Goal: Task Accomplishment & Management: Use online tool/utility

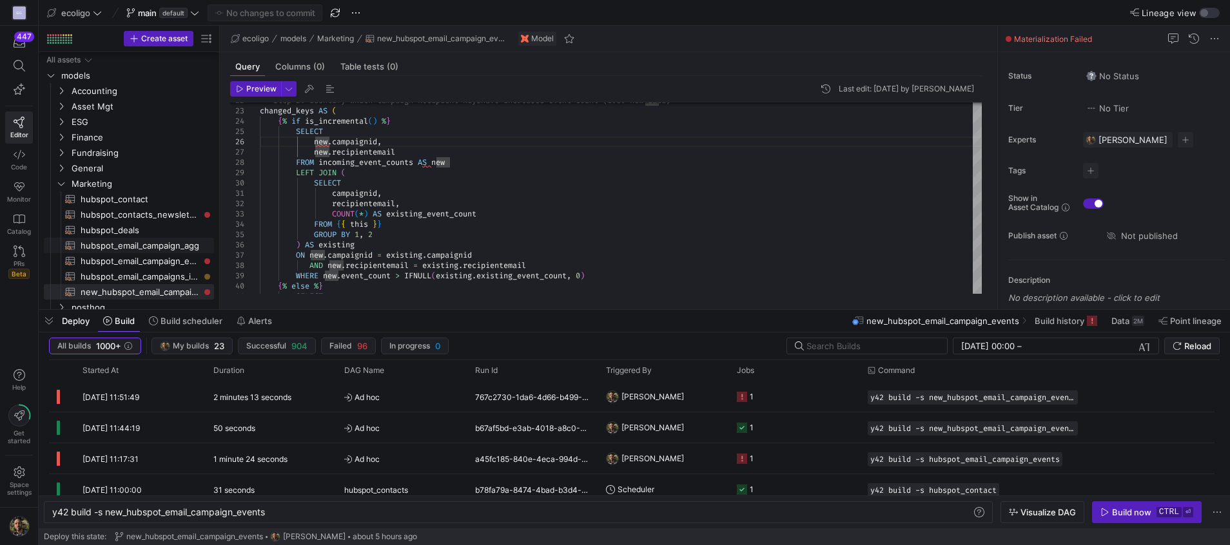
scroll to position [33, 0]
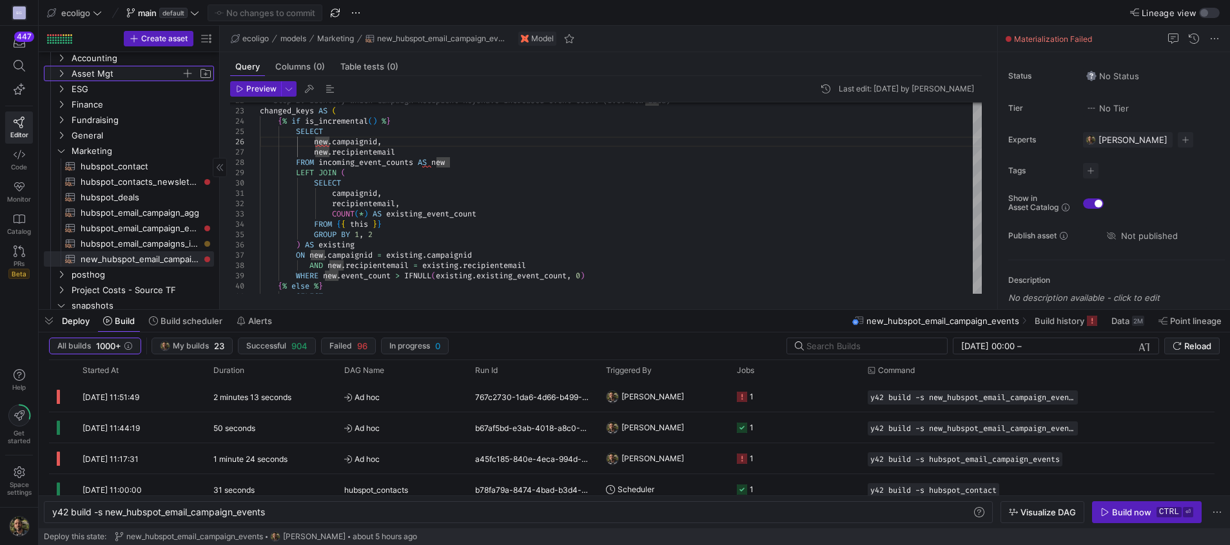
click at [64, 73] on icon "Press SPACE to select this row." at bounding box center [61, 74] width 9 height 8
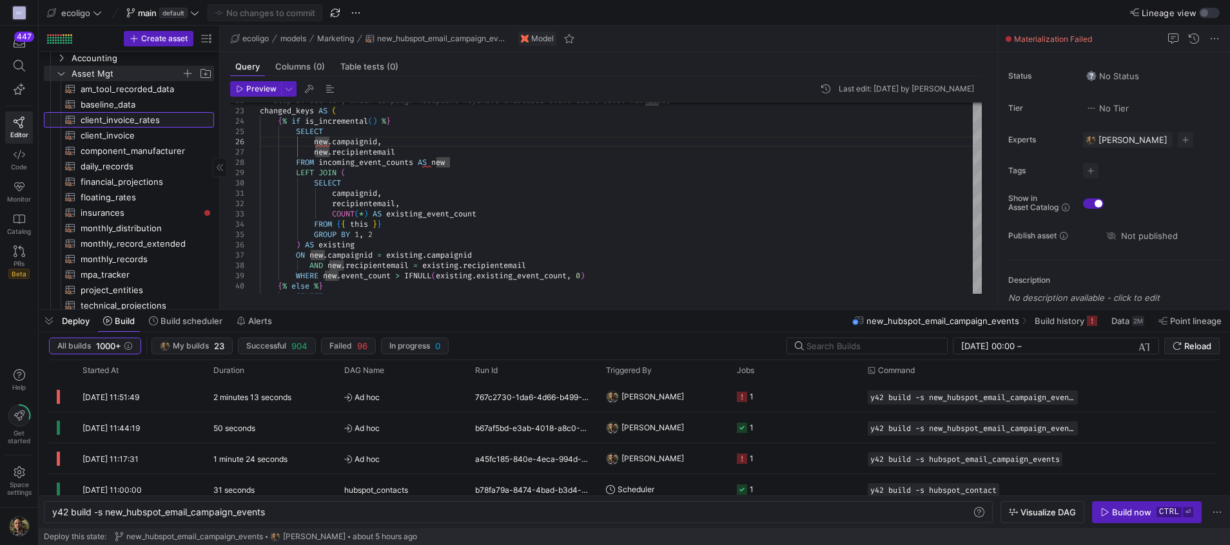
click at [124, 124] on span "client_invoice_rates​​​​​​​​​​" at bounding box center [140, 120] width 119 height 15
type textarea "{{ config( materialized='table', schema = 'schema_asset_mgt' ) }} SELECT fr.pro…"
type textarea "y42 build -s client_invoice_rates"
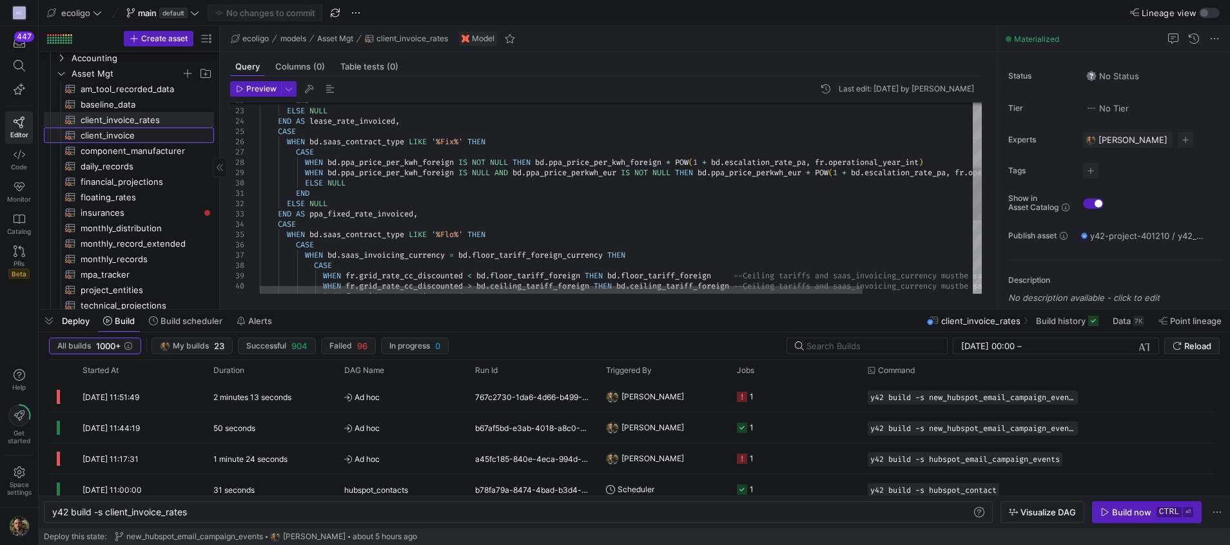
click at [109, 133] on span "client_invoice​​​​​​​​​​" at bounding box center [140, 135] width 119 height 15
type textarea "{{ config( materialized='table', schema = 'schema_asset_mgt' ) }} WITH client_i…"
type textarea "y42 build -s client_invoice"
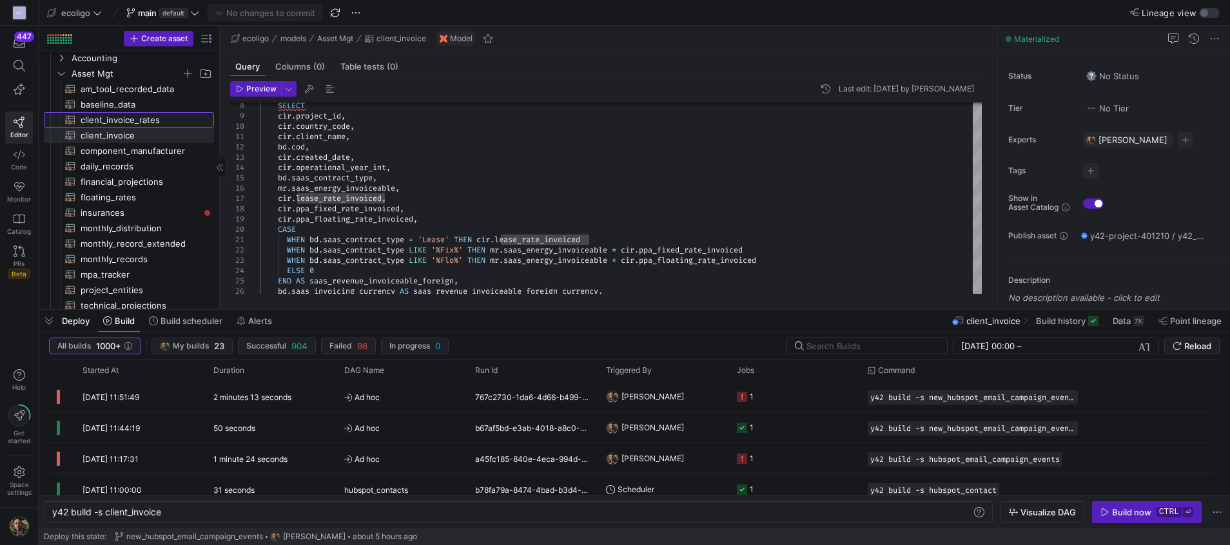
click at [141, 117] on span "client_invoice_rates​​​​​​​​​​" at bounding box center [140, 120] width 119 height 15
type textarea "{{ config( materialized='table', schema = 'schema_asset_mgt' ) }} SELECT fr.pro…"
type textarea "y42 build -s client_invoice_rates"
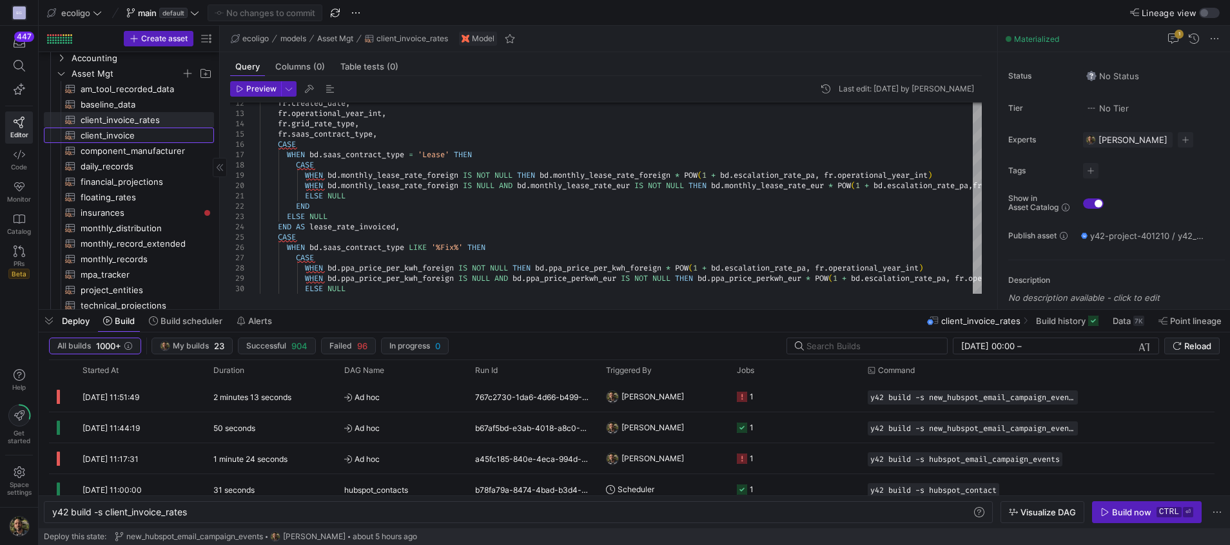
click at [119, 137] on span "client_invoice​​​​​​​​​​" at bounding box center [140, 135] width 119 height 15
type textarea "{{ config( materialized='table', schema = 'schema_asset_mgt' ) }} WITH client_i…"
type textarea "y42 build -s client_invoice"
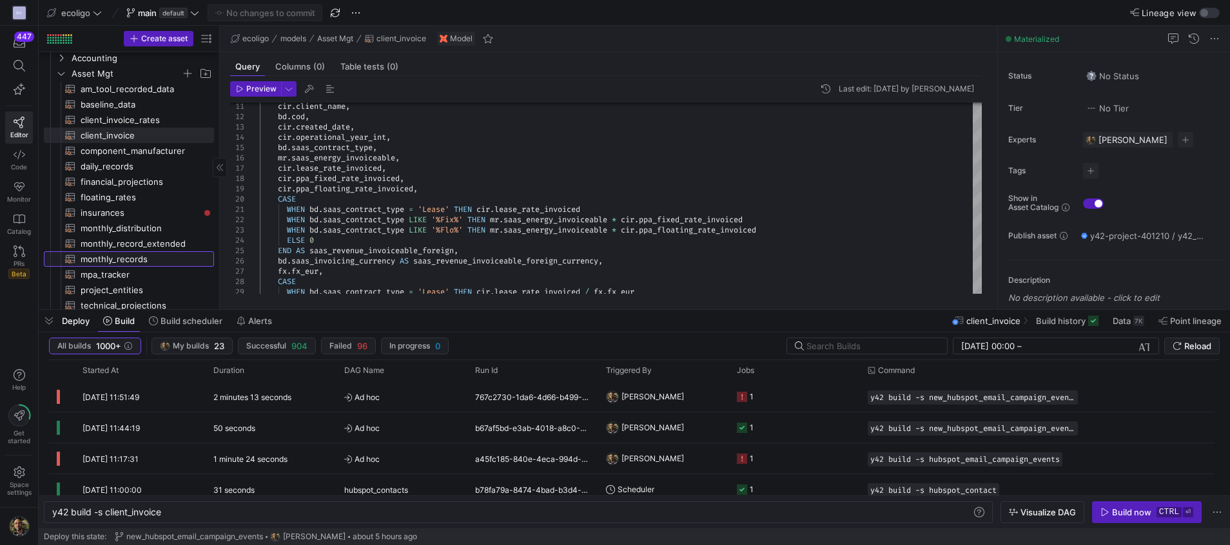
click at [110, 257] on span "monthly_records​​​​​​​​​​" at bounding box center [140, 259] width 119 height 15
type textarea "{{ config( materialized='table',schema='schema_asset_mgt' ) }} -- This query ta…"
type textarea "y42 build -s monthly_records"
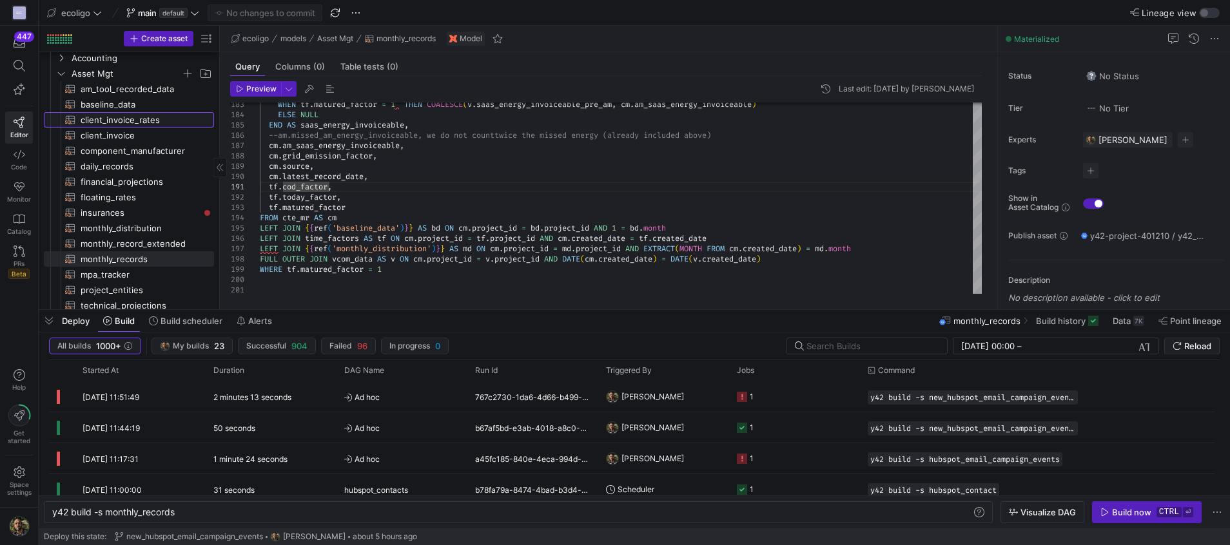
click at [129, 124] on span "client_invoice_rates​​​​​​​​​​" at bounding box center [140, 120] width 119 height 15
type textarea "{{ config( materialized='table', schema = 'schema_asset_mgt' ) }} SELECT fr.pro…"
type textarea "y42 build -s client_invoice_rates"
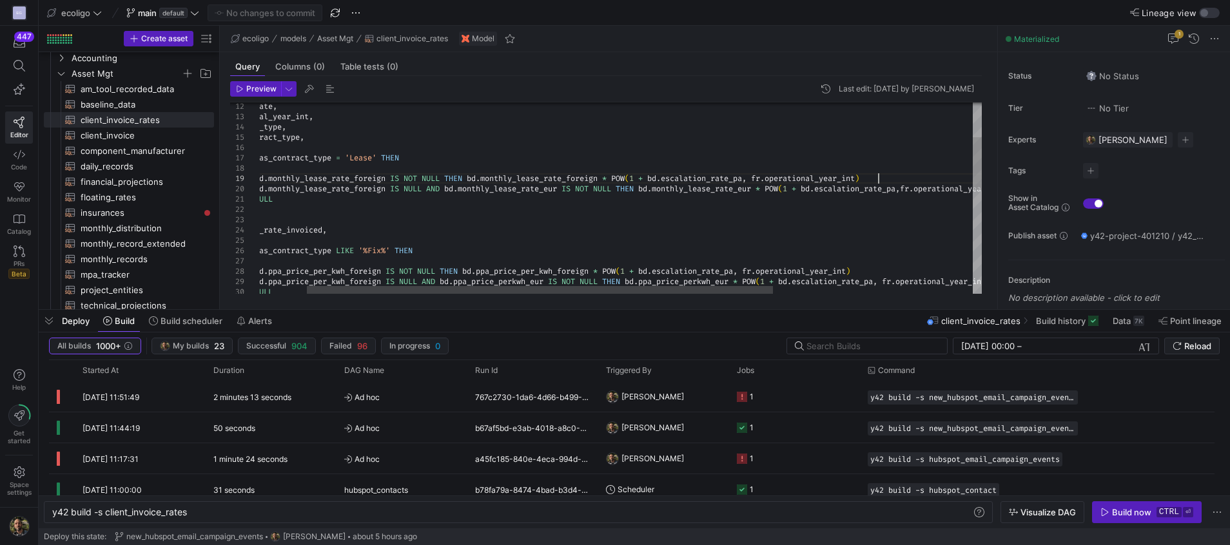
click at [894, 183] on div "WHEN bd . ppa_price_per_kwh_foreign IS NULL AND bd . ppa_price_perkwh_eur IS NO…" at bounding box center [739, 321] width 1104 height 689
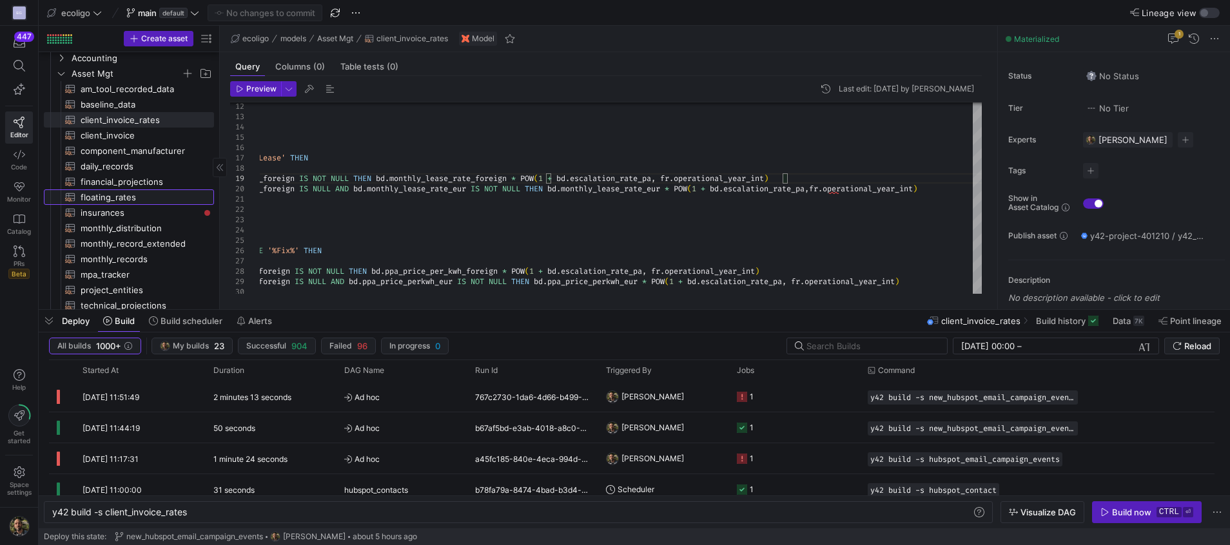
click at [112, 192] on span "floating_rates​​​​​​​​​​" at bounding box center [140, 197] width 119 height 15
type textarea "{{ config( materialized='table', schema='schema_asset_mgt' ) }} SELECT mr.creat…"
type textarea "y42 build -s floating_rates"
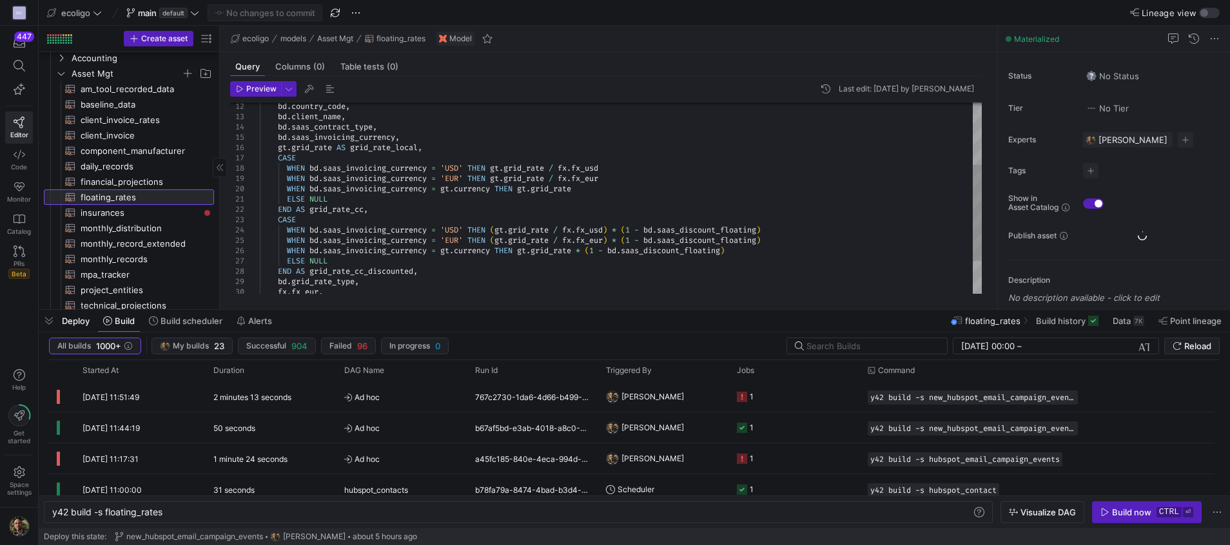
scroll to position [83, 153]
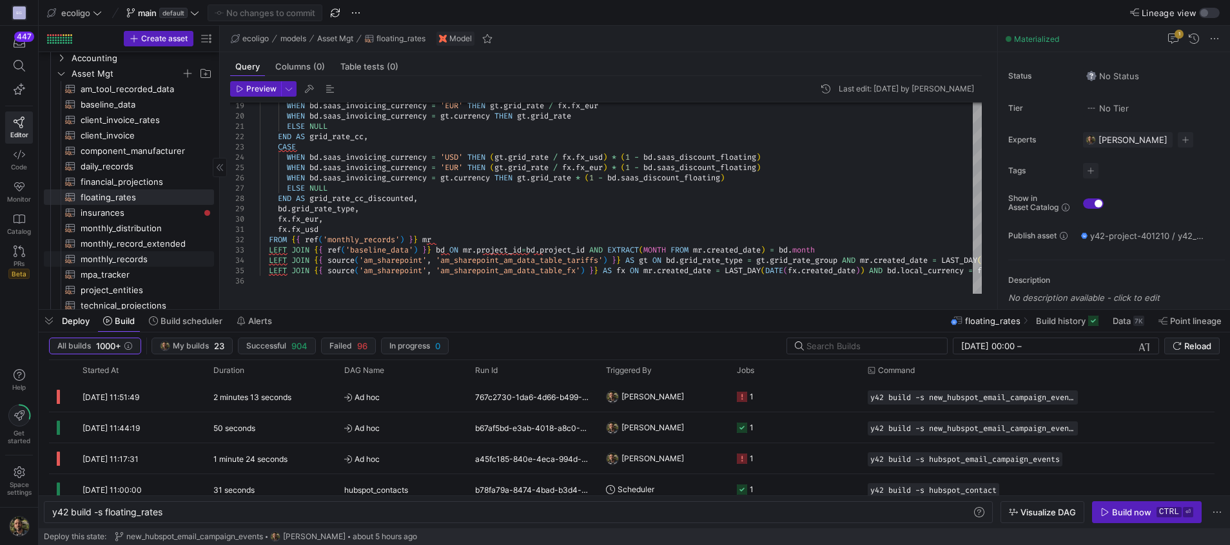
click at [127, 255] on span "monthly_records​​​​​​​​​​" at bounding box center [140, 259] width 119 height 15
type textarea "{{ config( materialized='table',schema='schema_asset_mgt' ) }} -- This query ta…"
type textarea "y42 build -s monthly_records"
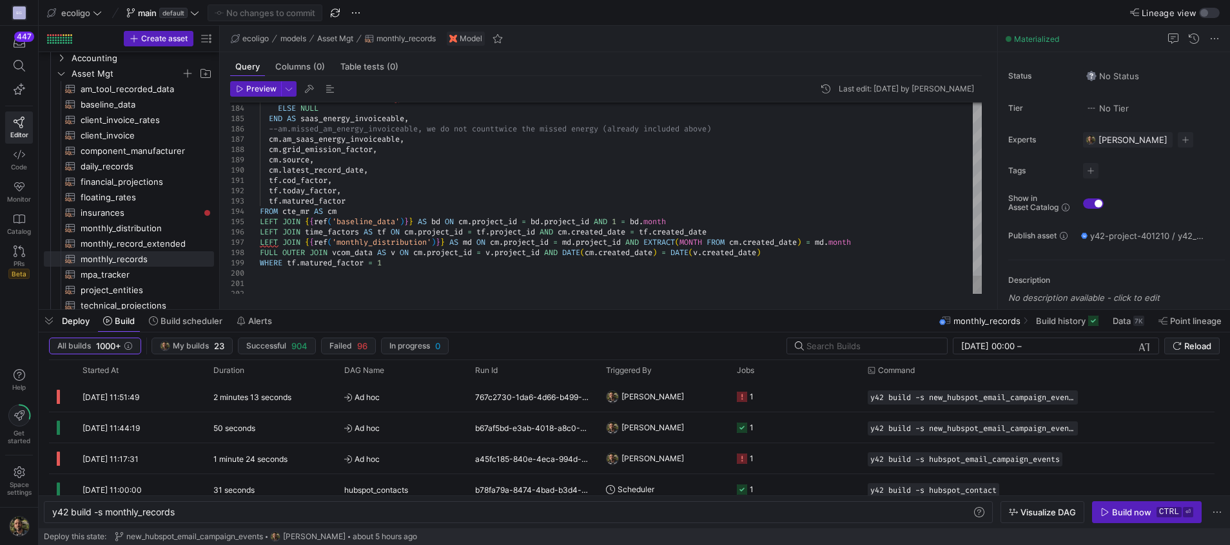
scroll to position [83, 1]
drag, startPoint x: 355, startPoint y: 200, endPoint x: 269, endPoint y: 180, distance: 88.7
click at [113, 200] on span "floating_rates​​​​​​​​​​" at bounding box center [140, 197] width 119 height 15
type textarea "{{ config( materialized='table', schema='schema_asset_mgt' ) }} SELECT mr.creat…"
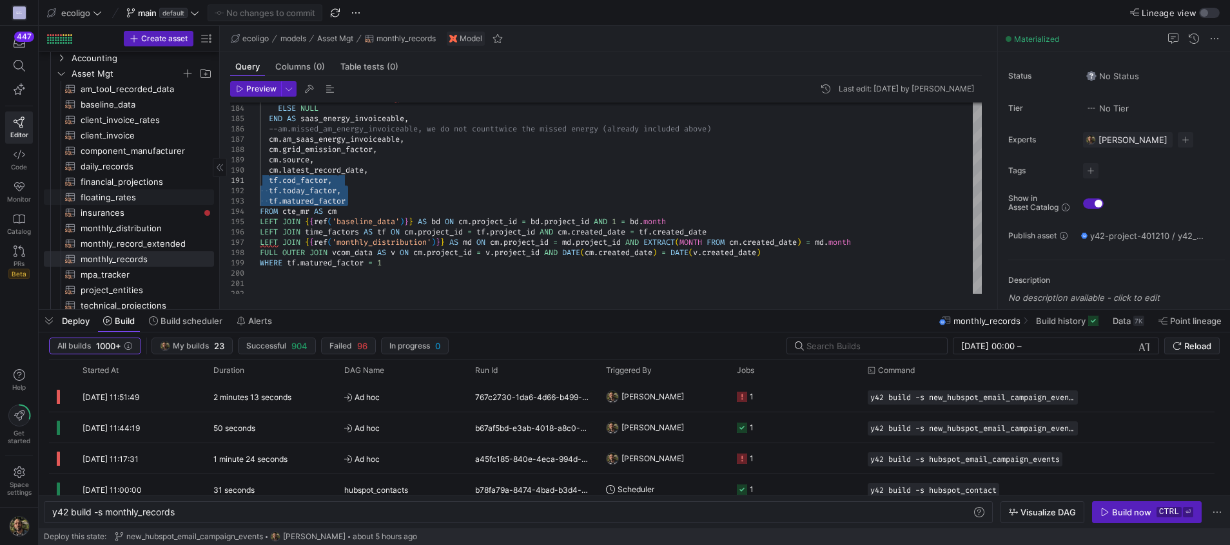
type textarea "y42 build -s floating_rates"
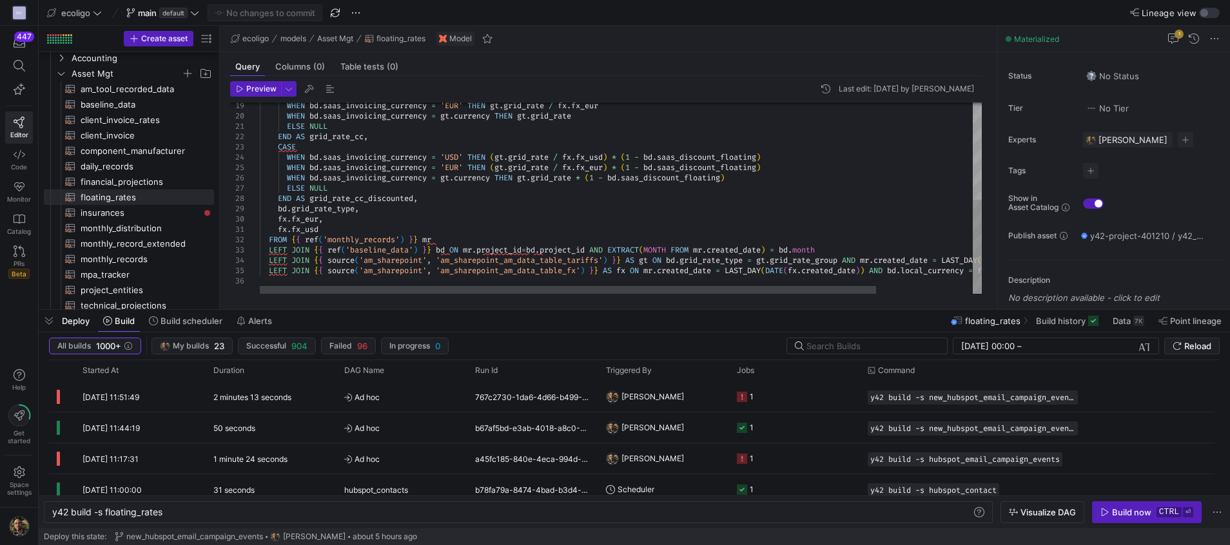
click at [333, 230] on div "WHEN bd . saas_invoicing_currency = 'EUR' THEN gt . grid_rate / fx . fx_eur WHE…" at bounding box center [677, 99] width 835 height 389
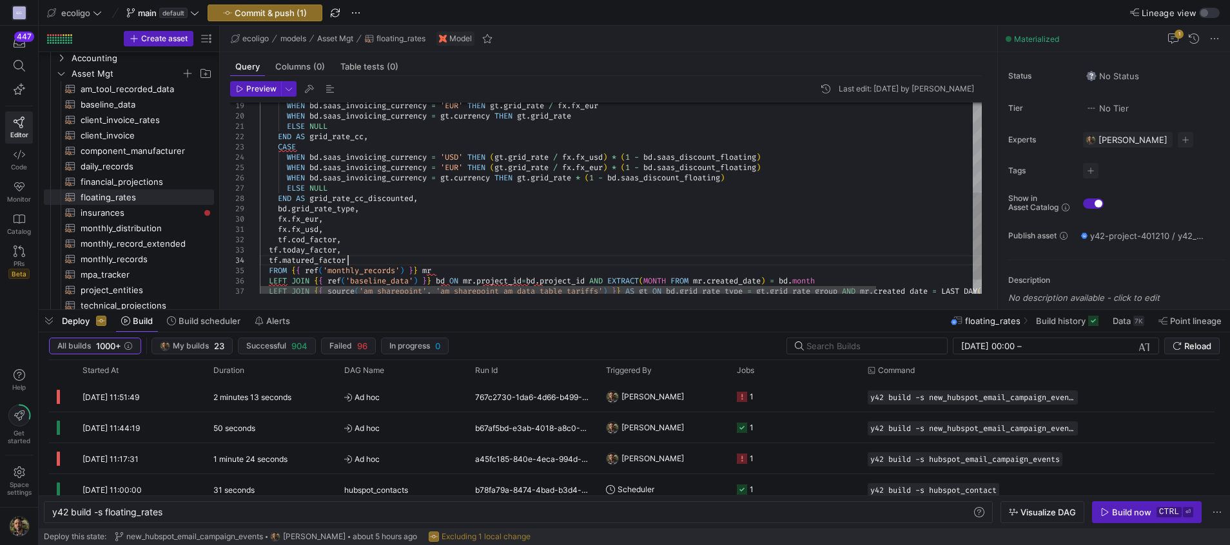
click at [271, 252] on div "WHEN bd . saas_invoicing_currency = 'EUR' THEN gt . grid_rate / fx . fx_eur WHE…" at bounding box center [677, 115] width 835 height 420
click at [269, 260] on div "WHEN bd . saas_invoicing_currency = 'EUR' THEN gt . grid_rate / fx . fx_eur WHE…" at bounding box center [677, 115] width 835 height 420
click at [288, 238] on div "WHEN bd . saas_invoicing_currency = 'EUR' THEN gt . grid_rate / fx . fx_eur WHE…" at bounding box center [677, 115] width 835 height 420
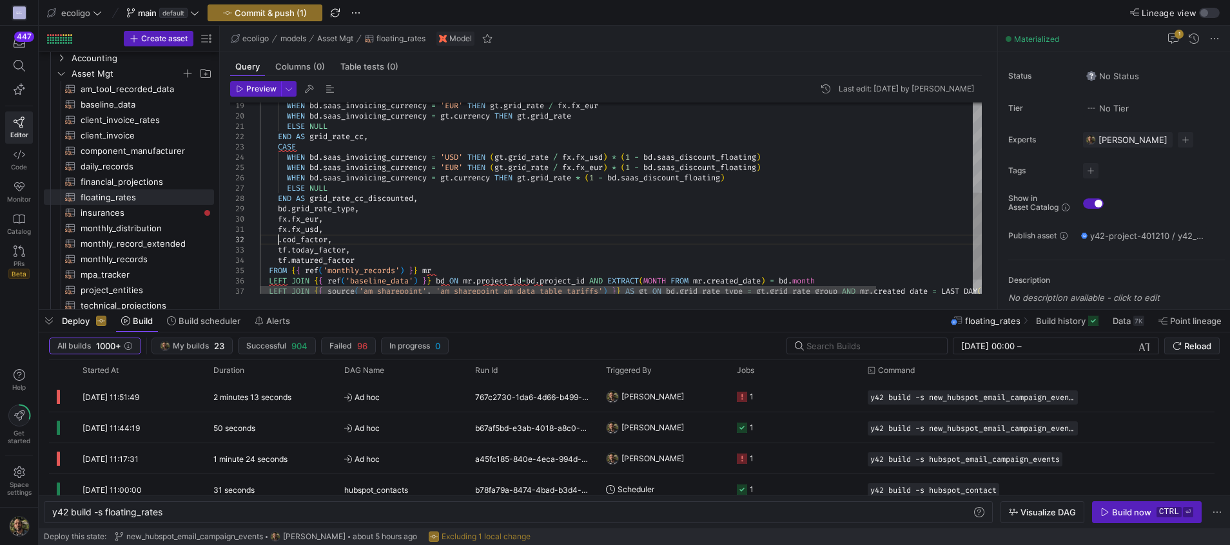
scroll to position [20, 27]
click at [288, 248] on div "WHEN bd . saas_invoicing_currency = 'EUR' THEN gt . grid_rate / fx . fx_eur WHE…" at bounding box center [677, 115] width 835 height 420
click at [289, 260] on div "WHEN bd . saas_invoicing_currency = 'EUR' THEN gt . grid_rate / fx . fx_eur WHE…" at bounding box center [677, 115] width 835 height 420
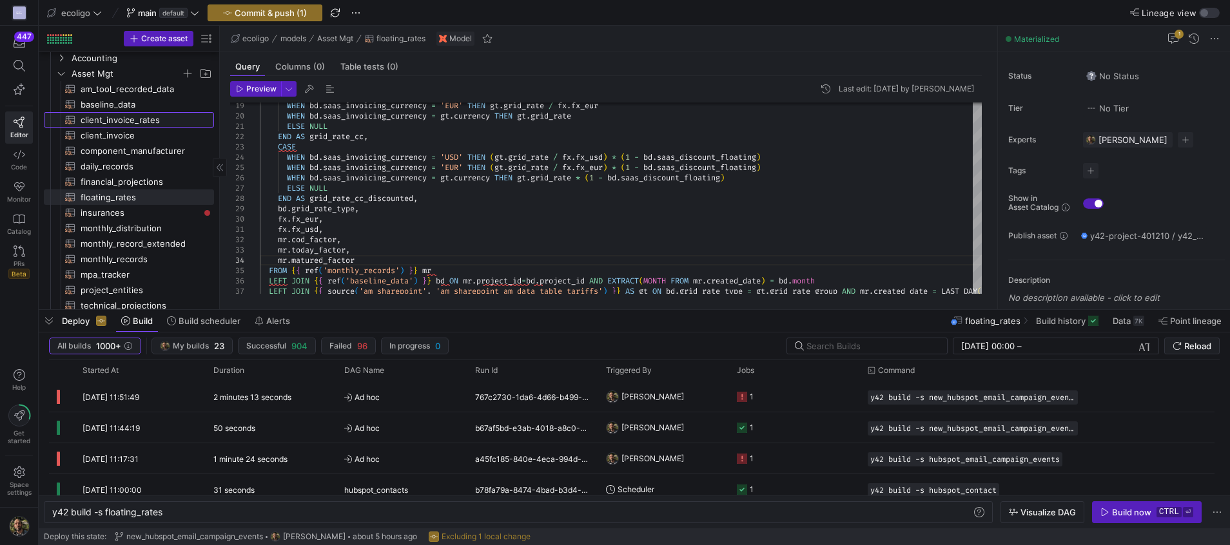
click at [137, 120] on span "client_invoice_rates​​​​​​​​​​" at bounding box center [140, 120] width 119 height 15
type textarea "{{ config( materialized='table', schema = 'schema_asset_mgt' ) }} SELECT fr.pro…"
type textarea "y42 build -s client_invoice_rates"
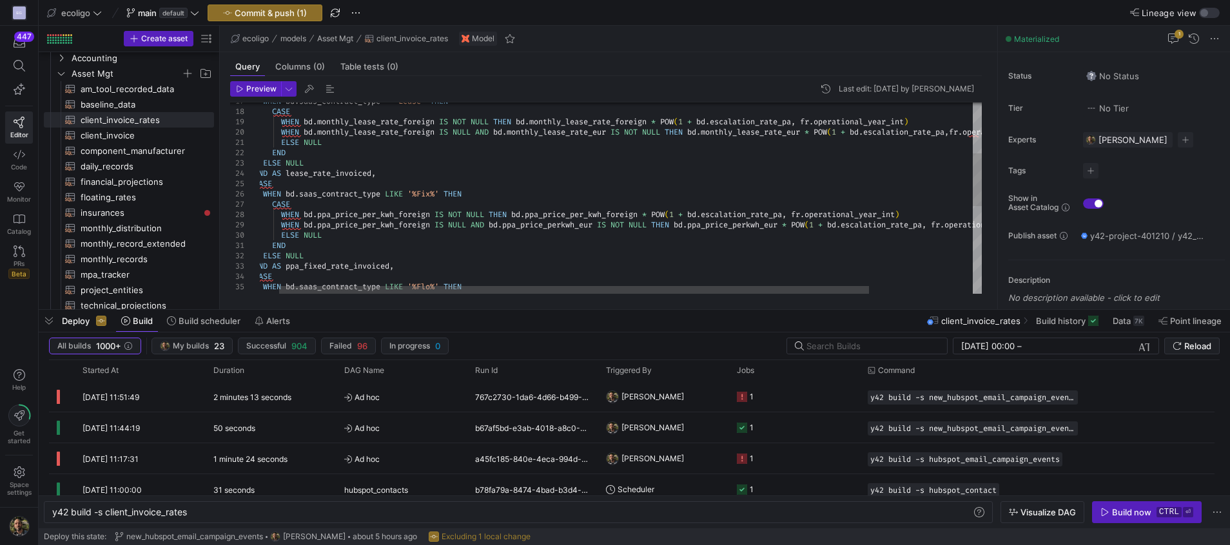
click at [941, 121] on div "WHEN bd . monthly_lease_rate_foreign IS NOT NULL THEN bd . monthly_lease_rate_f…" at bounding box center [672, 265] width 872 height 689
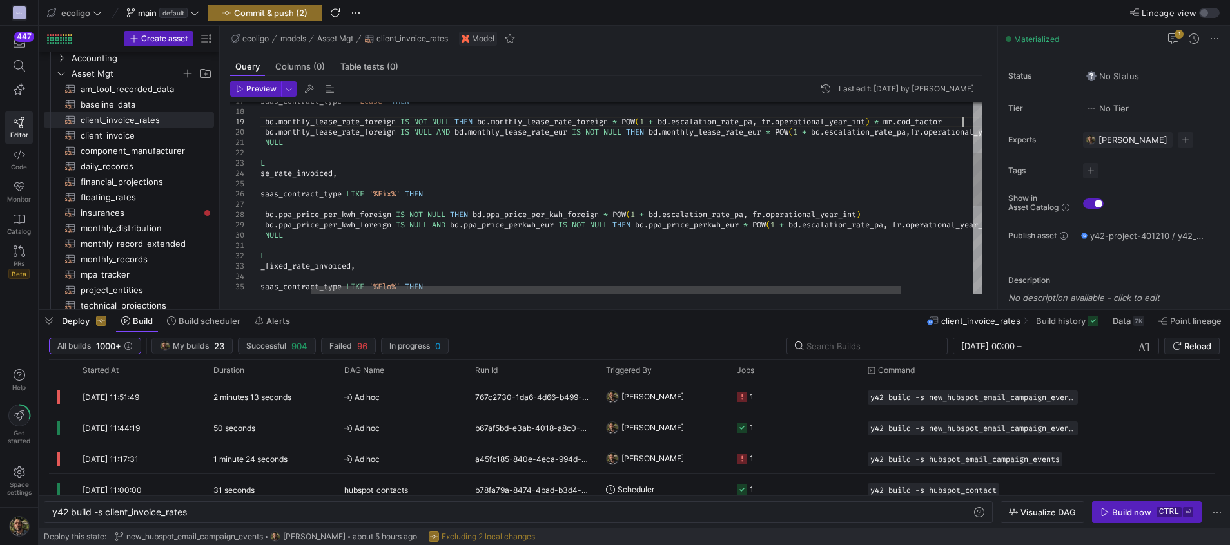
scroll to position [83, 765]
click at [910, 125] on div "WHEN bd . monthly_lease_rate_foreign IS NOT NULL THEN bd . monthly_lease_rate_f…" at bounding box center [633, 265] width 872 height 689
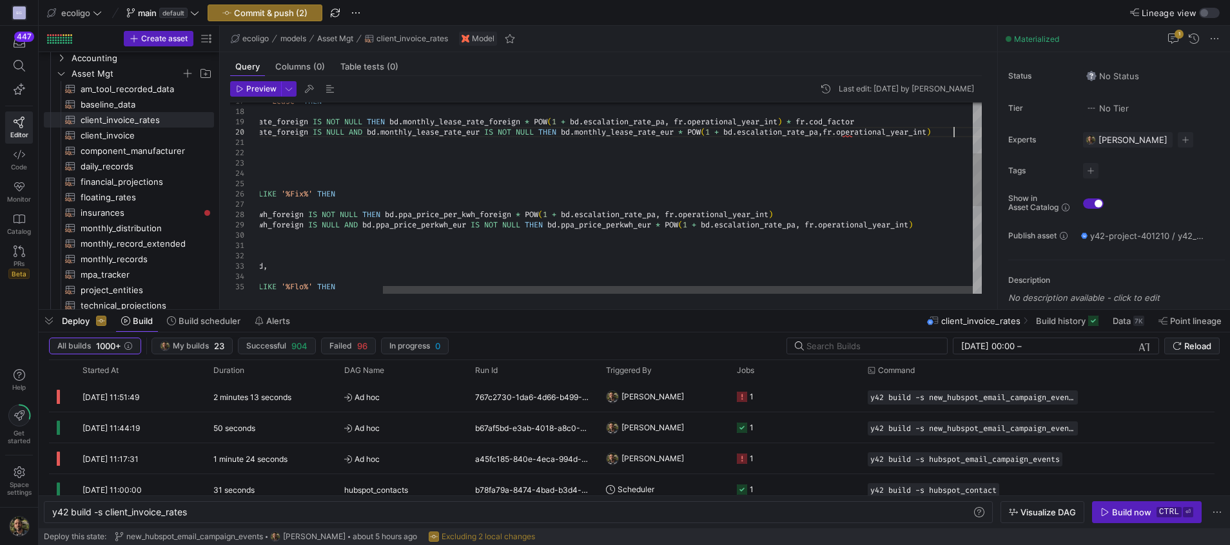
click at [957, 134] on div "WHEN bd . monthly_lease_rate_foreign IS NOT NULL THEN bd . monthly_lease_rate_f…" at bounding box center [546, 265] width 872 height 689
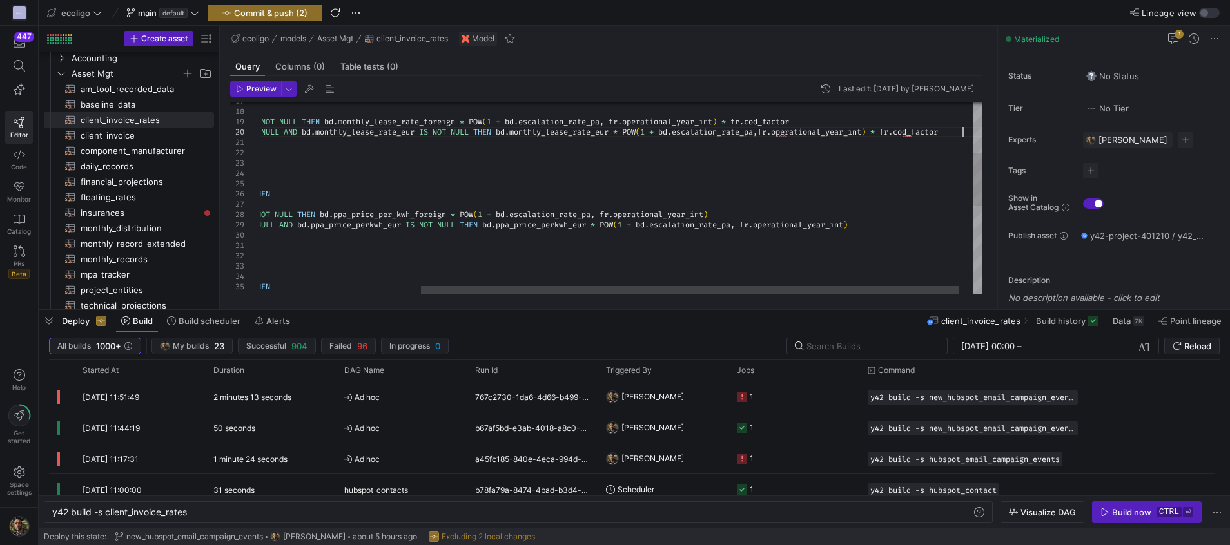
scroll to position [82, 918]
click at [780, 136] on div "WHEN bd . monthly_lease_rate_foreign IS NOT NULL THEN bd . monthly_lease_rate_f…" at bounding box center [521, 265] width 955 height 689
click at [852, 128] on div "WHEN bd . monthly_lease_rate_foreign IS NOT NULL THEN bd . monthly_lease_rate_f…" at bounding box center [521, 265] width 955 height 689
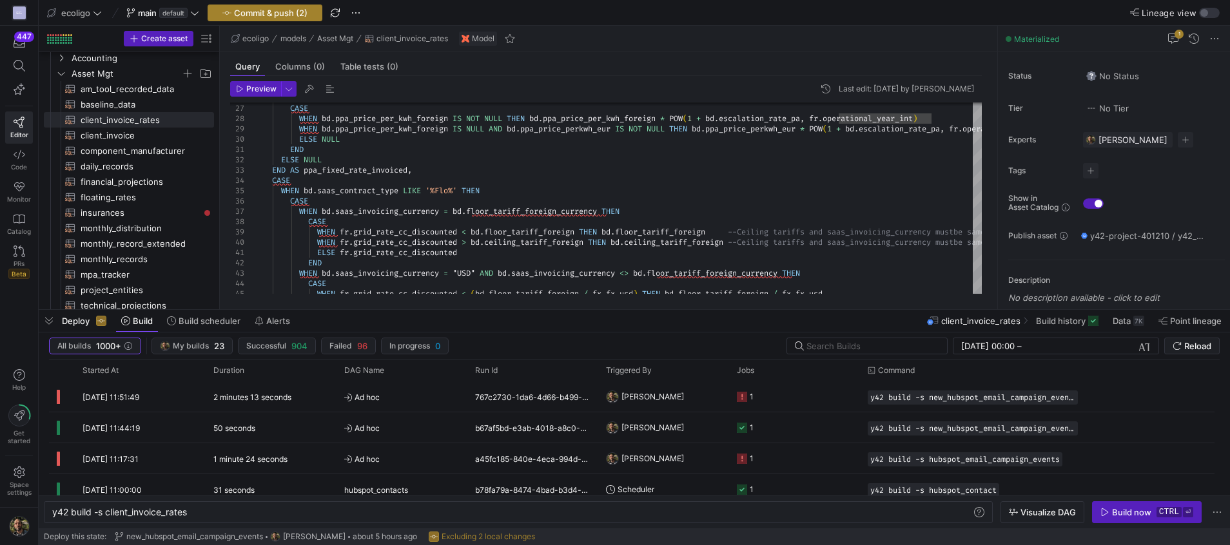
type textarea ", fr.operational_year_int, fr.grid_rate_type, fr.saas_contract_type, CASE WHEN …"
click at [248, 16] on span "Commit & push (2)" at bounding box center [270, 13] width 73 height 10
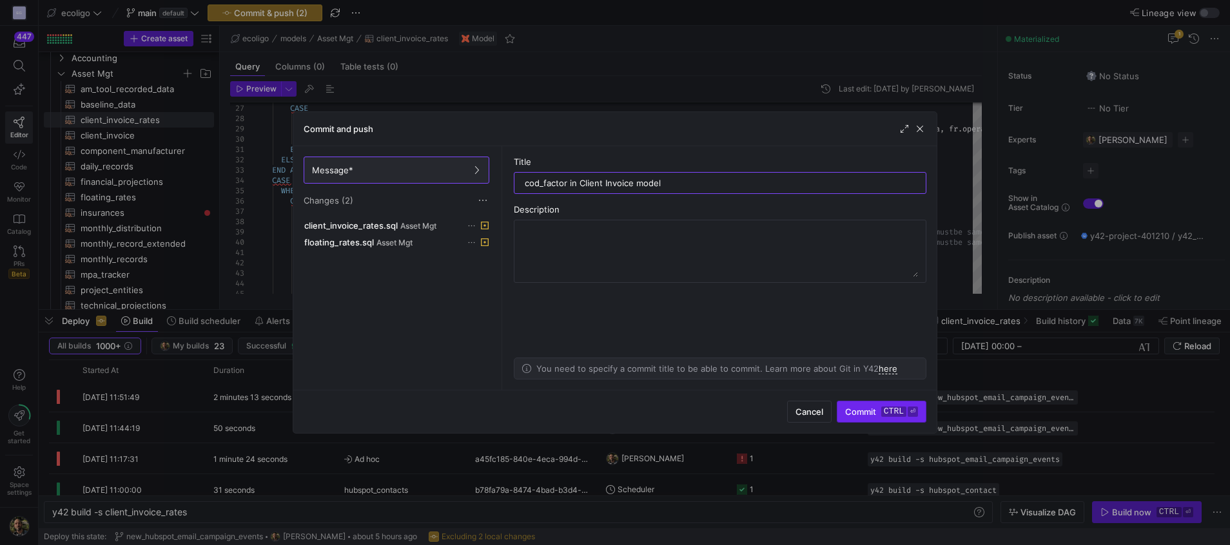
type input "cod_factor in Client Invoice model"
click at [857, 407] on span "Commit ctrl ⏎" at bounding box center [881, 412] width 73 height 10
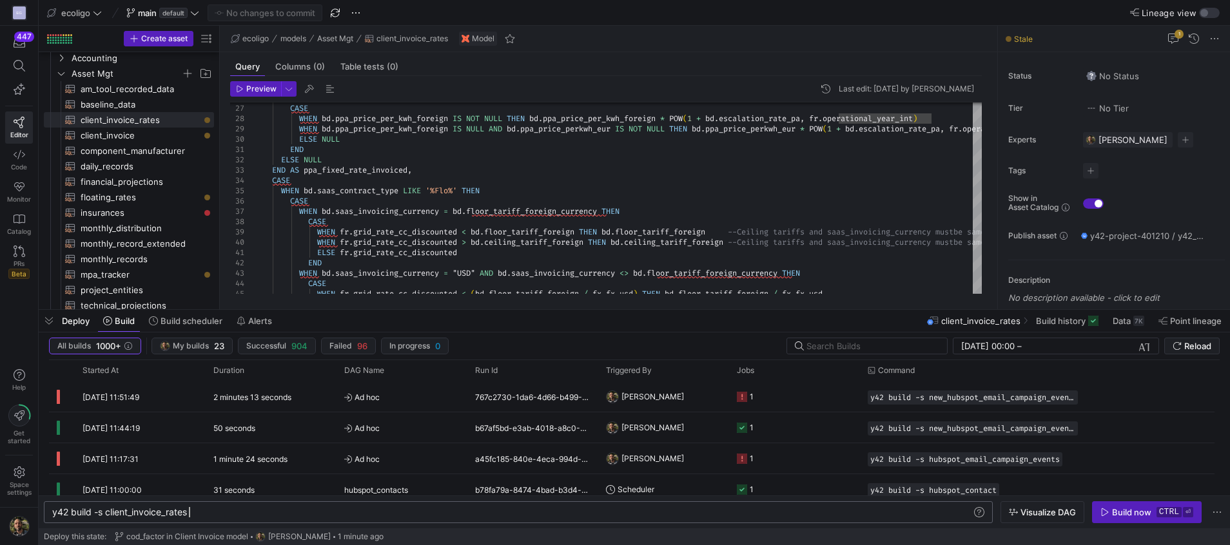
click at [234, 509] on div "y42 build -s client_invoice_rates" at bounding box center [512, 512] width 920 height 10
type textarea "y42 build -s client_invoice_rates+"
click at [1120, 516] on div "Build now" at bounding box center [1131, 512] width 39 height 10
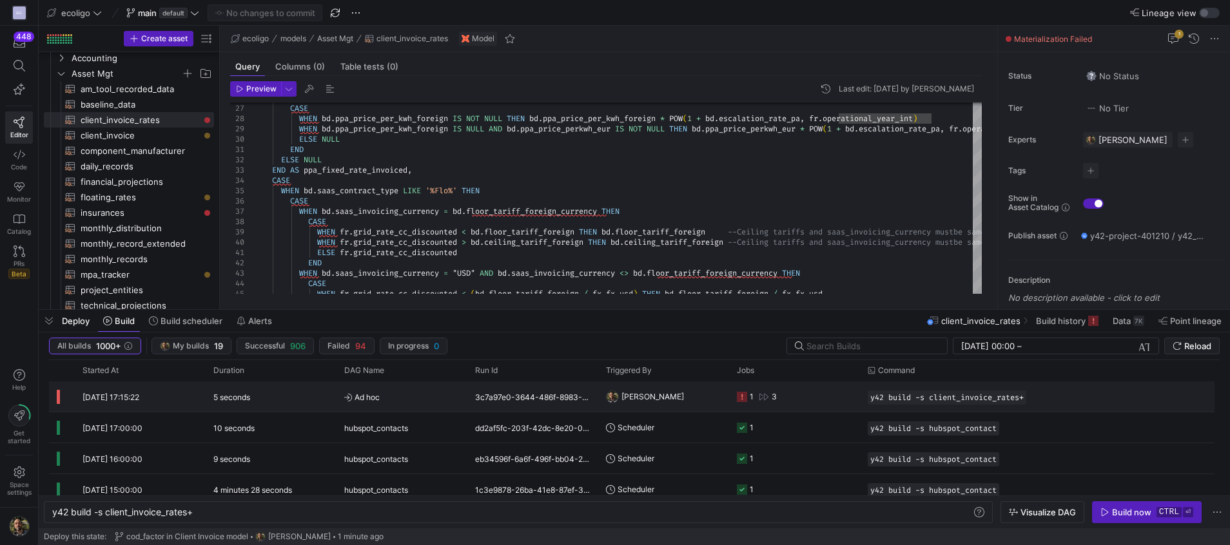
click at [806, 398] on y42-job-status-cell-renderer "1 3" at bounding box center [794, 396] width 115 height 29
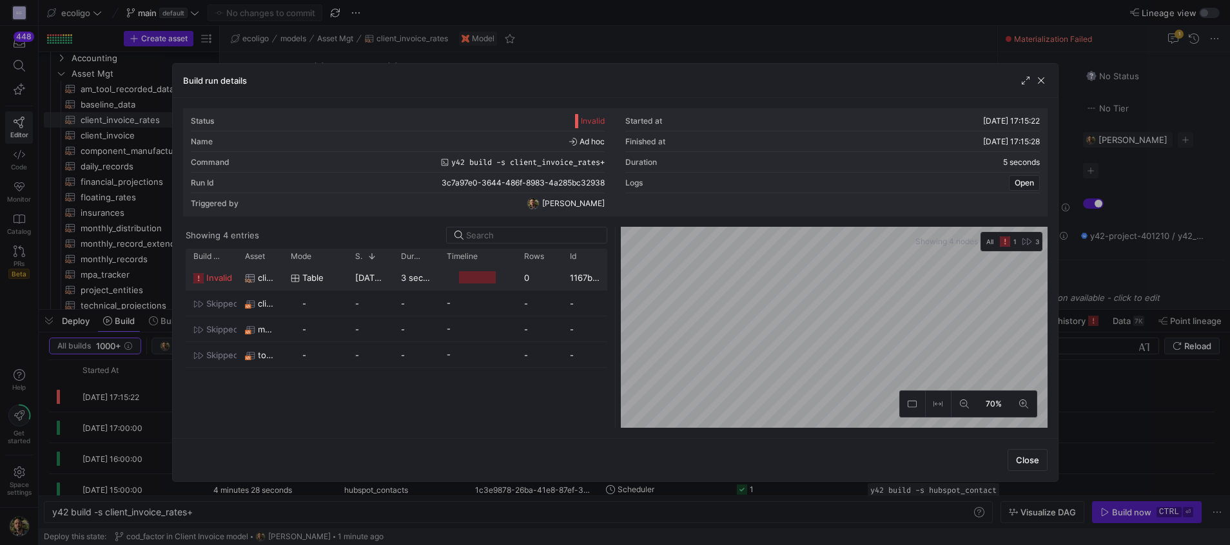
click at [415, 282] on y42-duration "3 seconds" at bounding box center [422, 278] width 42 height 10
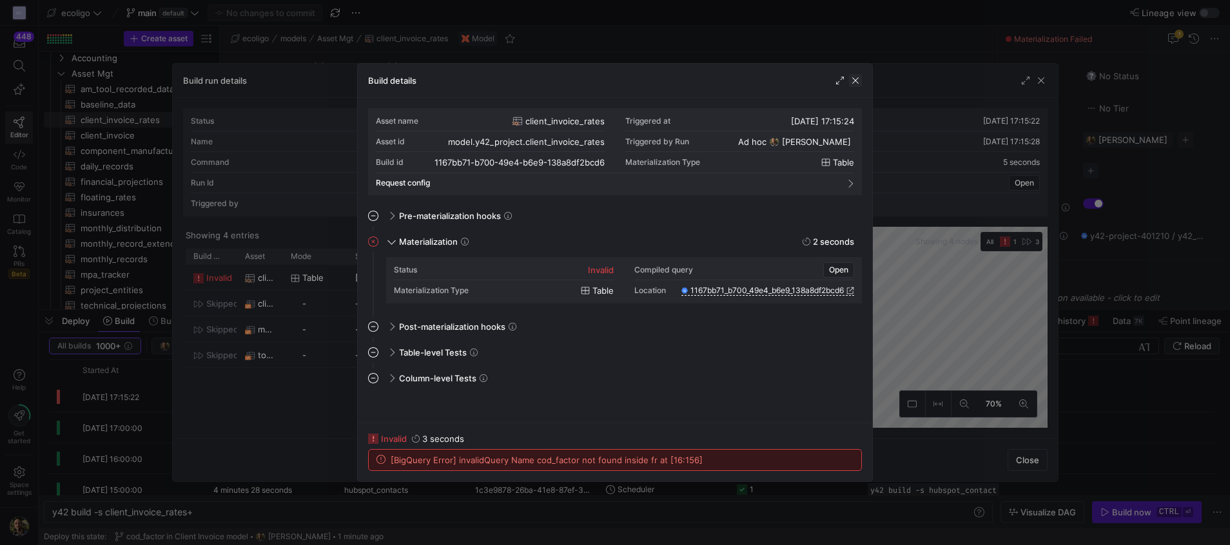
click at [855, 86] on span "button" at bounding box center [855, 80] width 13 height 13
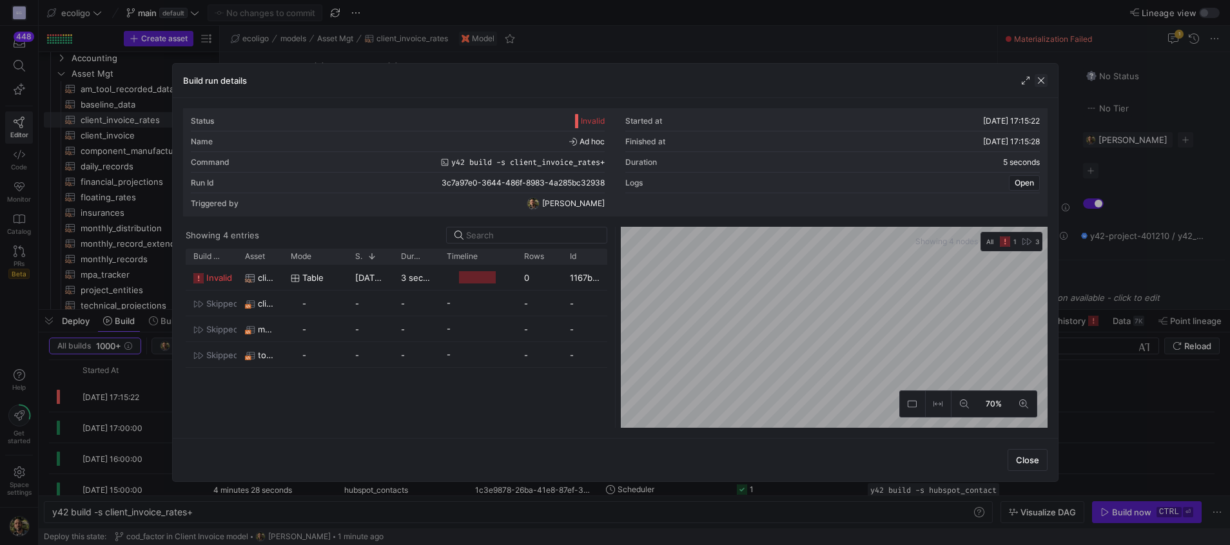
click at [1043, 82] on span "button" at bounding box center [1041, 80] width 13 height 13
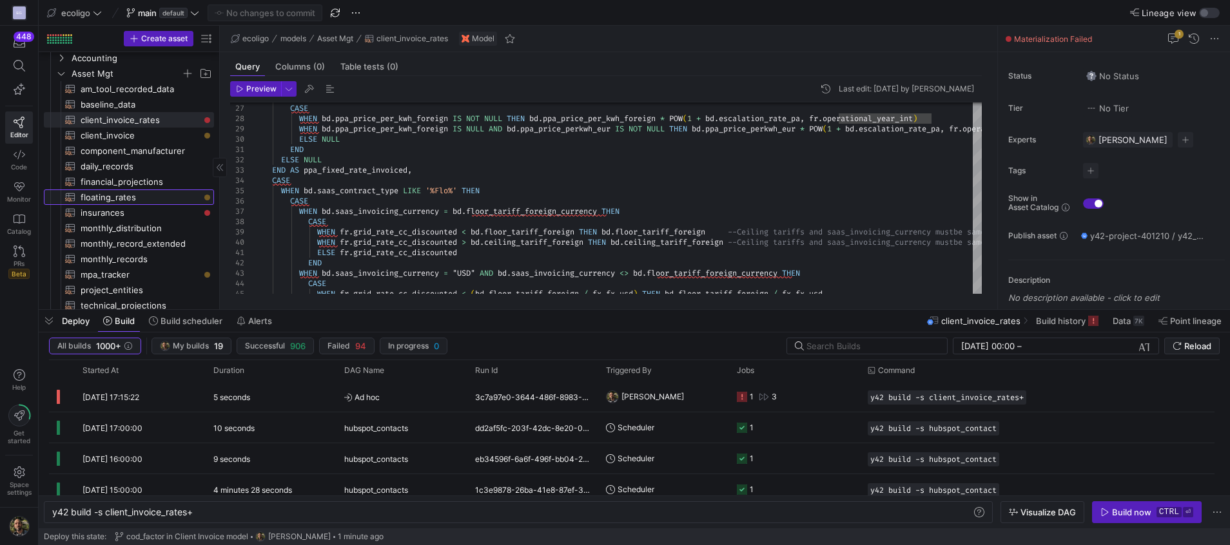
click at [127, 198] on span "floating_rates​​​​​​​​​​" at bounding box center [140, 197] width 119 height 15
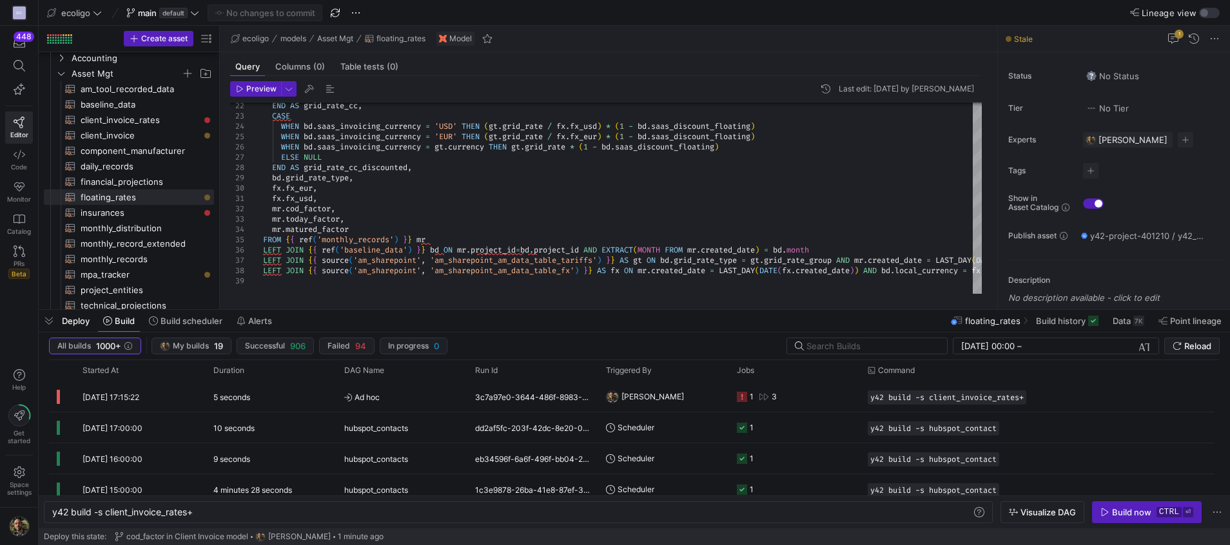
click at [81, 322] on span "Deploy" at bounding box center [76, 321] width 28 height 10
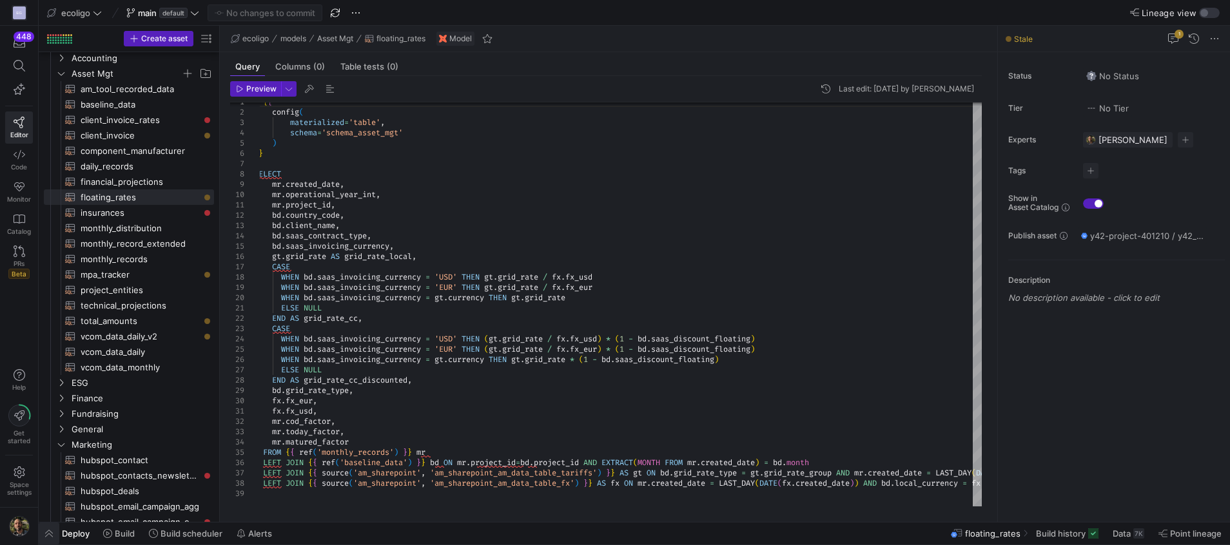
click at [46, 532] on span "button" at bounding box center [49, 534] width 21 height 22
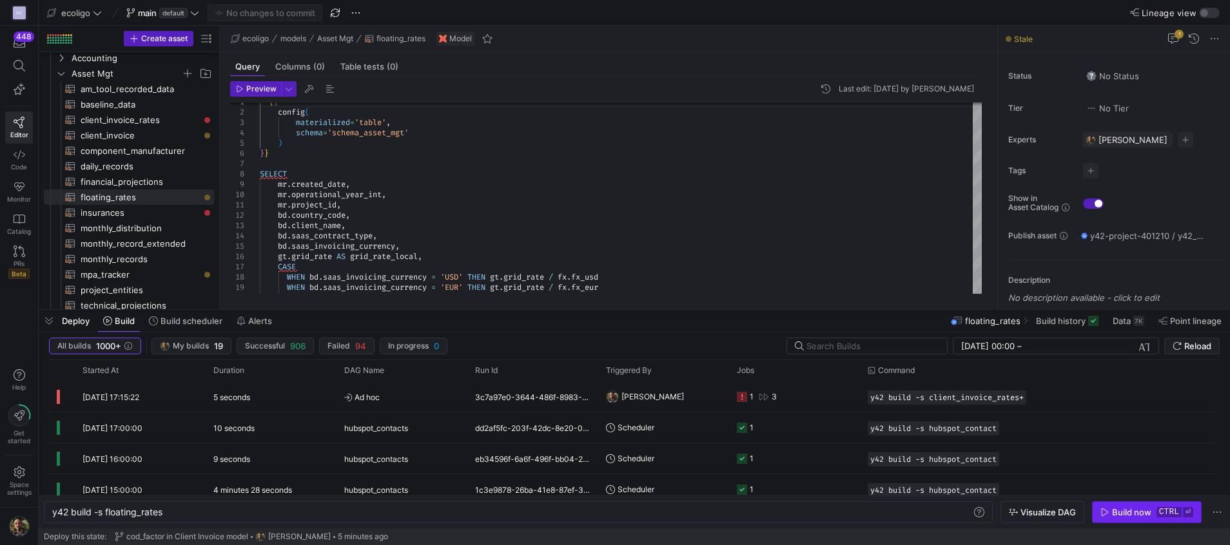
click at [1129, 514] on div "Build now" at bounding box center [1131, 512] width 39 height 10
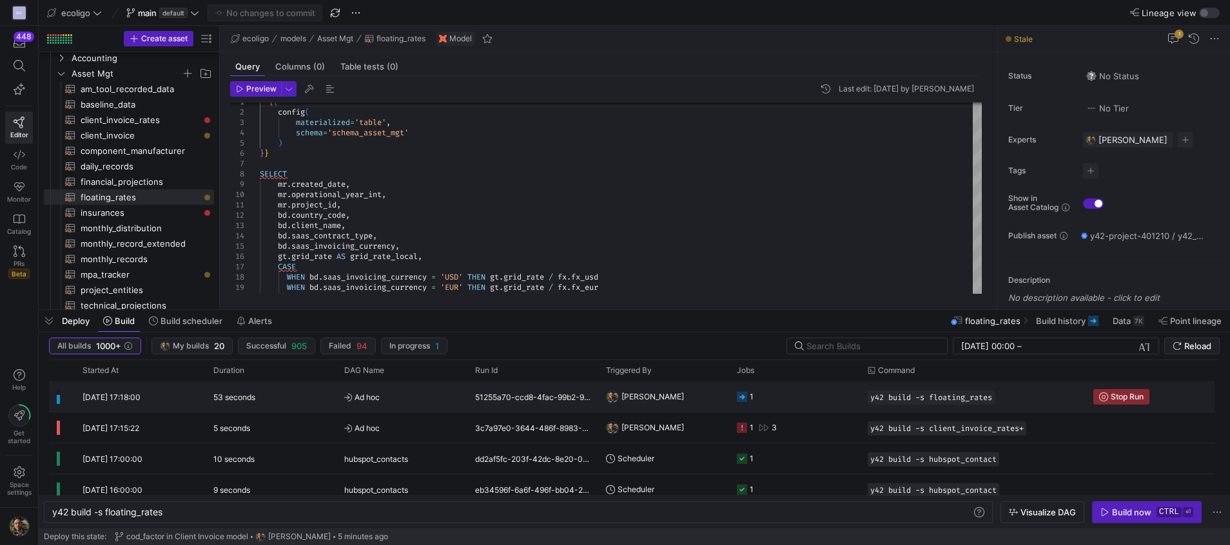
click at [801, 398] on y42-job-status-cell-renderer "1" at bounding box center [794, 396] width 115 height 29
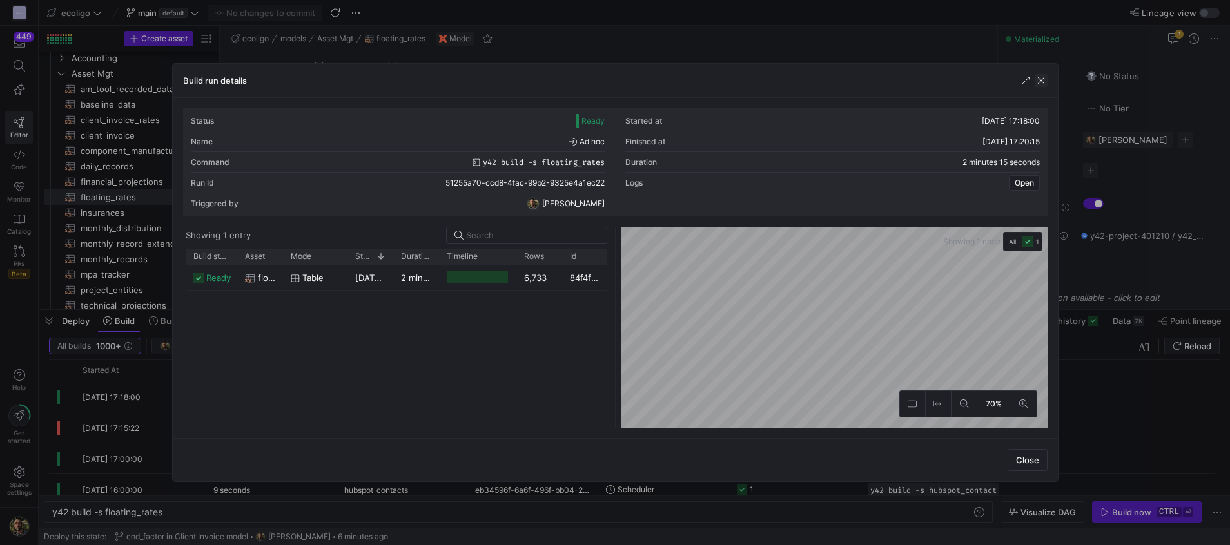
click at [1044, 78] on span "button" at bounding box center [1041, 80] width 13 height 13
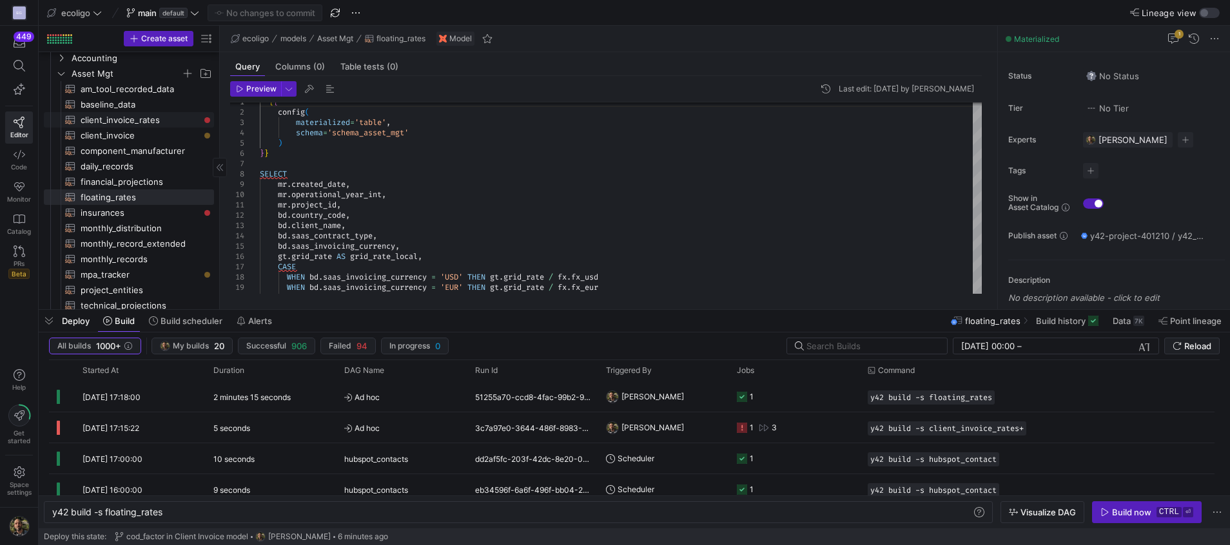
click at [124, 122] on span "client_invoice_rates​​​​​​​​​​" at bounding box center [140, 120] width 119 height 15
type textarea "{{ config( materialized='table', schema = 'schema_asset_mgt' ) }} SELECT fr.pro…"
type textarea "y42 build -s client_invoice_rates"
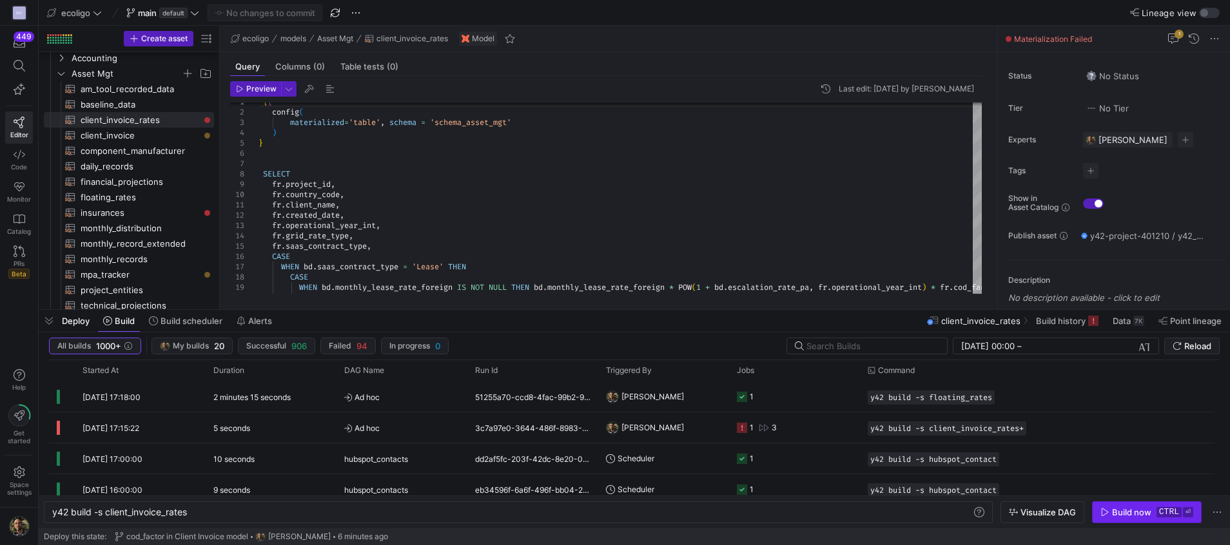
click at [1119, 509] on div "Build now" at bounding box center [1131, 512] width 39 height 10
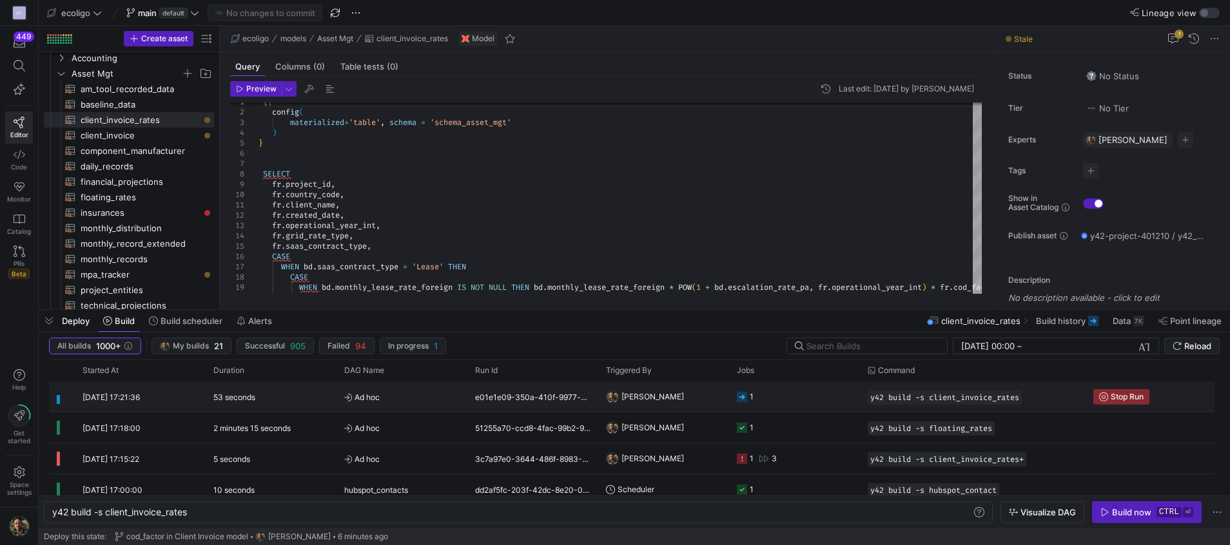
click at [366, 407] on span "Ad hoc" at bounding box center [401, 397] width 115 height 30
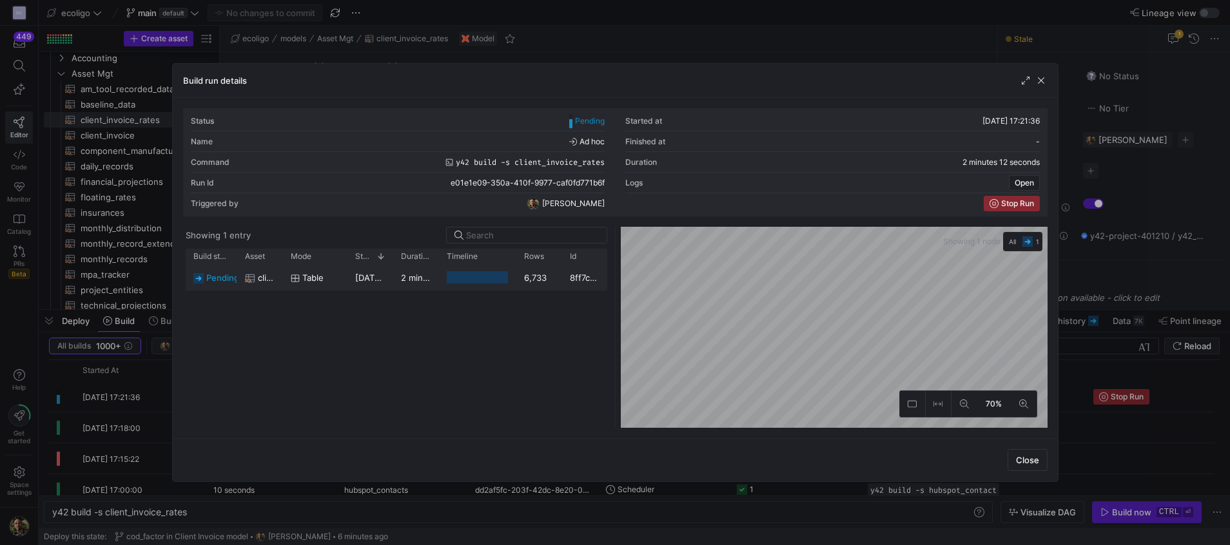
click at [401, 282] on y42-duration "2 minutes 11 seconds" at bounding box center [444, 278] width 87 height 10
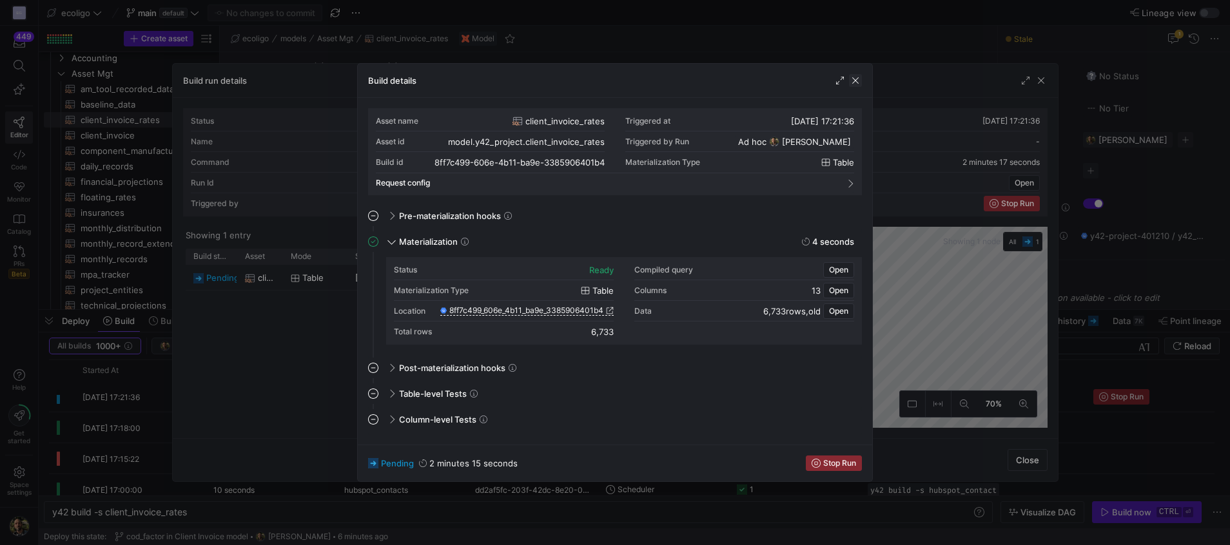
click at [854, 84] on span "button" at bounding box center [855, 80] width 13 height 13
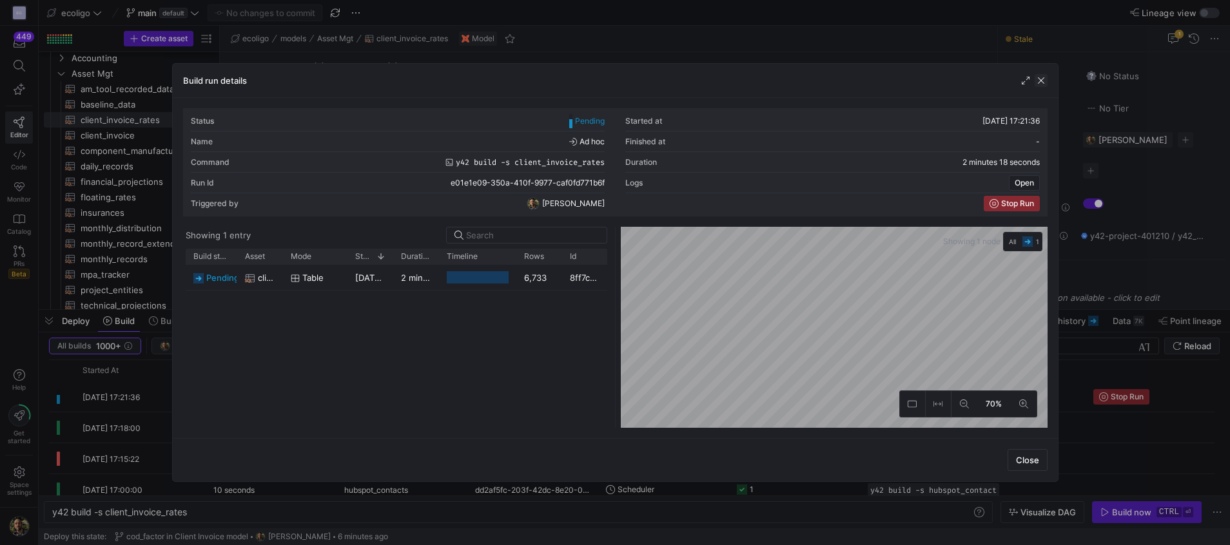
click at [1041, 81] on span "button" at bounding box center [1041, 80] width 13 height 13
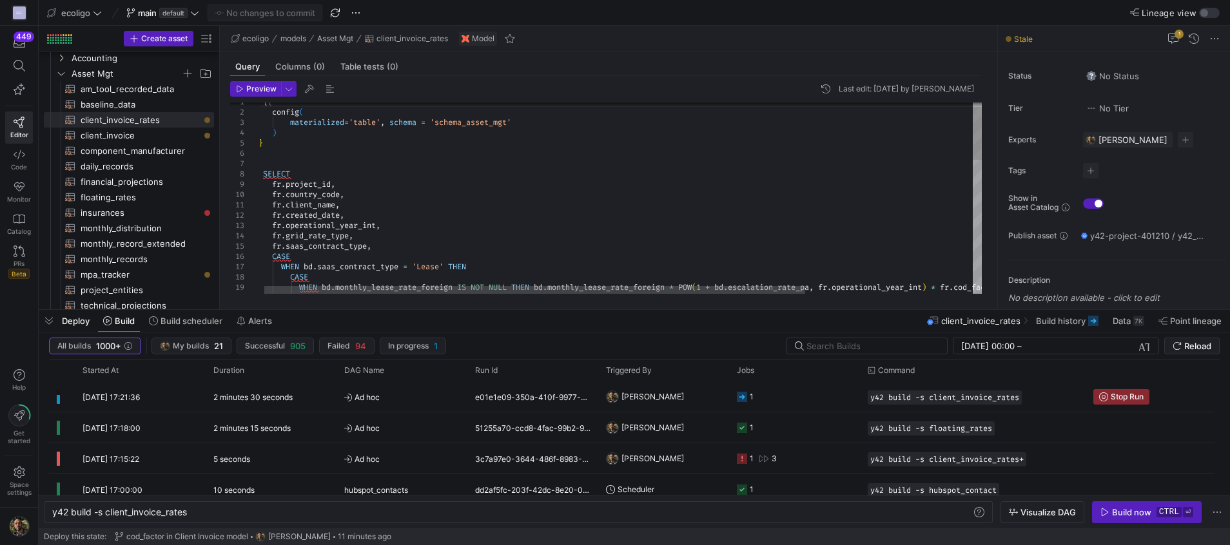
scroll to position [83, 0]
click at [480, 203] on div "{ { config ( materialized = 'table' , schema = 'schema_asset_mgt' ) } } SELECT …" at bounding box center [729, 430] width 951 height 689
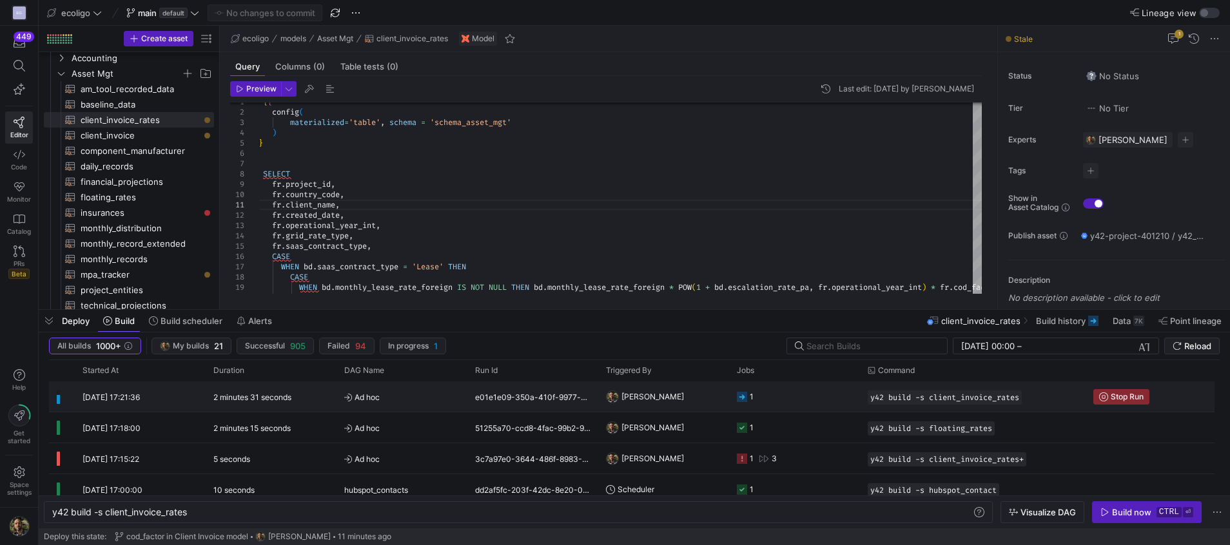
click at [773, 390] on y42-job-status-cell-renderer "1" at bounding box center [794, 396] width 115 height 29
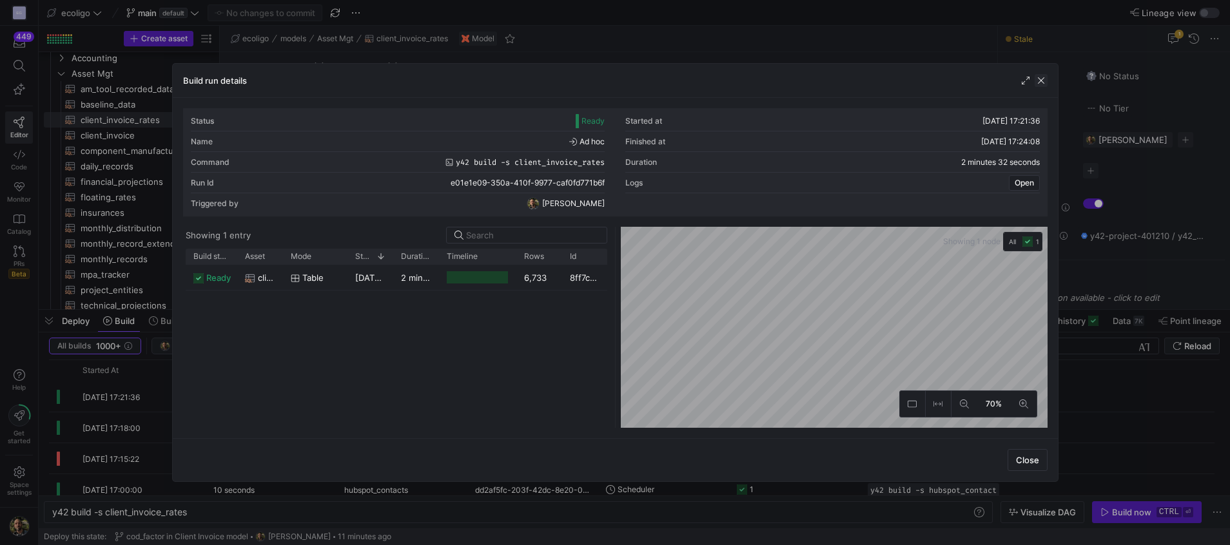
click at [1042, 77] on span "button" at bounding box center [1041, 80] width 13 height 13
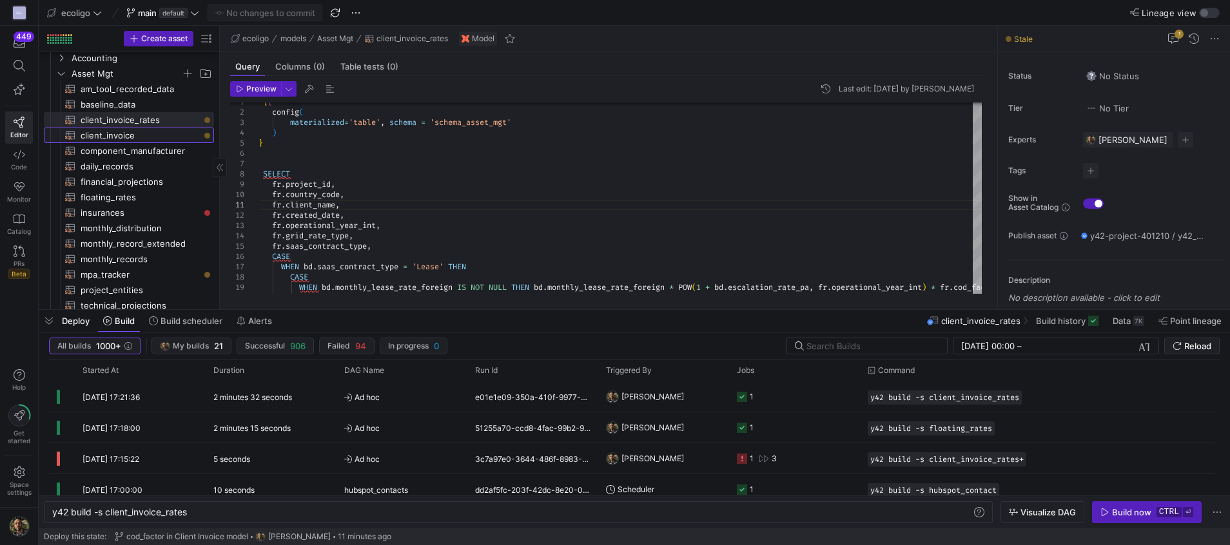
click at [125, 139] on span "client_invoice​​​​​​​​​​" at bounding box center [140, 135] width 119 height 15
type textarea "{{ config( materialized='table', schema = 'schema_asset_mgt' ) }} WITH client_i…"
type textarea "y42 build -s client_invoice"
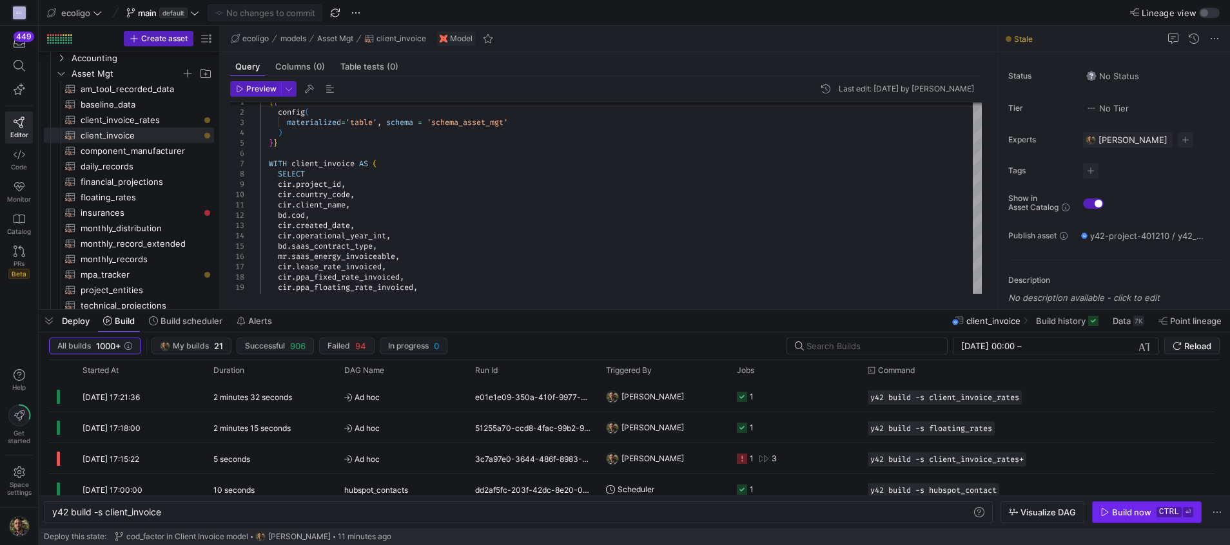
click at [1119, 516] on div "Build now" at bounding box center [1131, 512] width 39 height 10
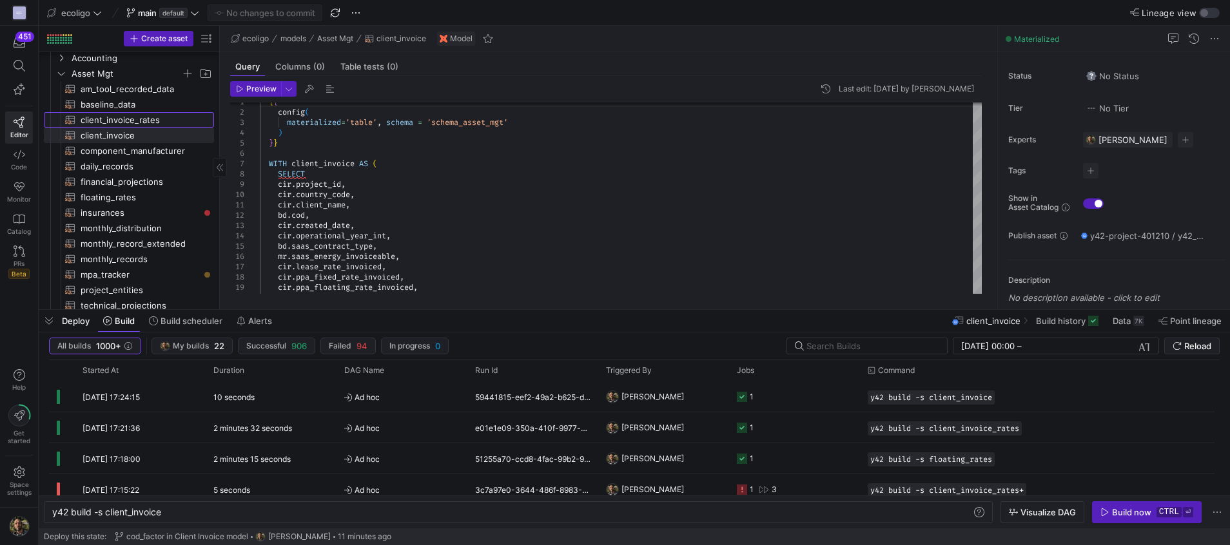
click at [131, 115] on span "client_invoice_rates​​​​​​​​​​" at bounding box center [140, 120] width 119 height 15
type textarea "{{ config( materialized='table', schema = 'schema_asset_mgt' ) }} SELECT fr.pro…"
type textarea "y42 build -s client_invoice_rates"
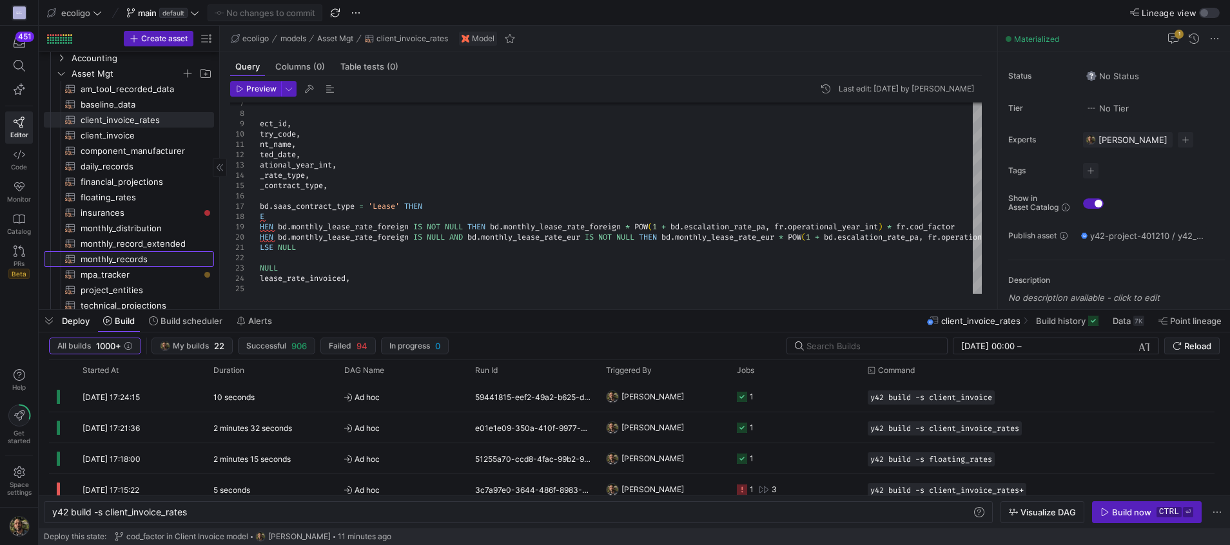
click at [124, 261] on span "monthly_records​​​​​​​​​​" at bounding box center [140, 259] width 119 height 15
type textarea "{{ config( materialized='table',schema='schema_asset_mgt' ) }} -- This query ta…"
type textarea "y42 build -s monthly_records"
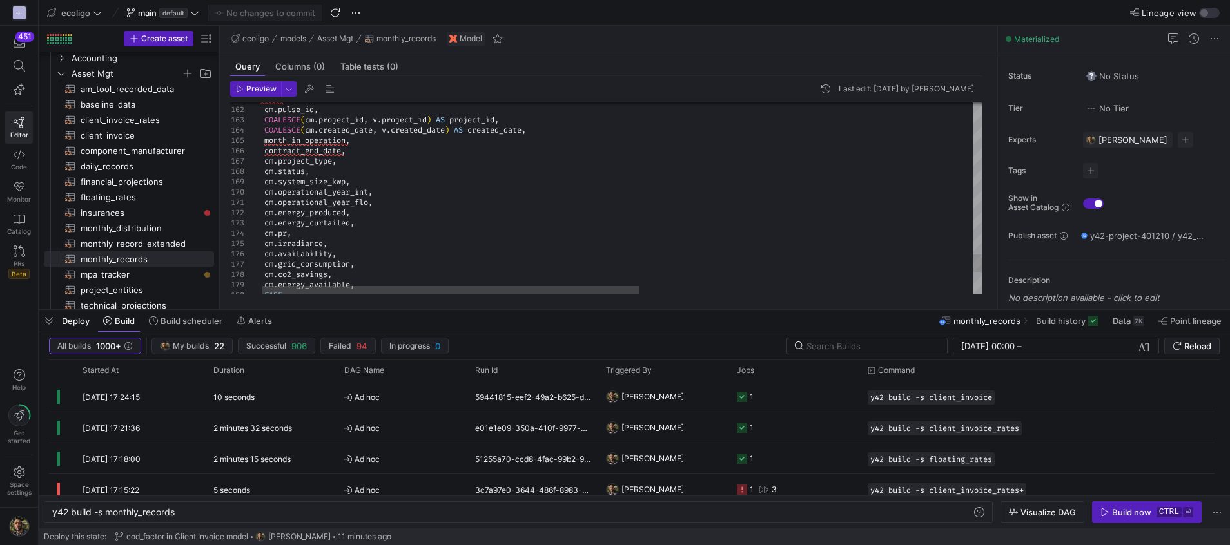
type textarea "SELECT cm.pulse_id, COALESCE(cm.project_id, v.project_id) AS project_id, COALES…"
